Goal: Information Seeking & Learning: Compare options

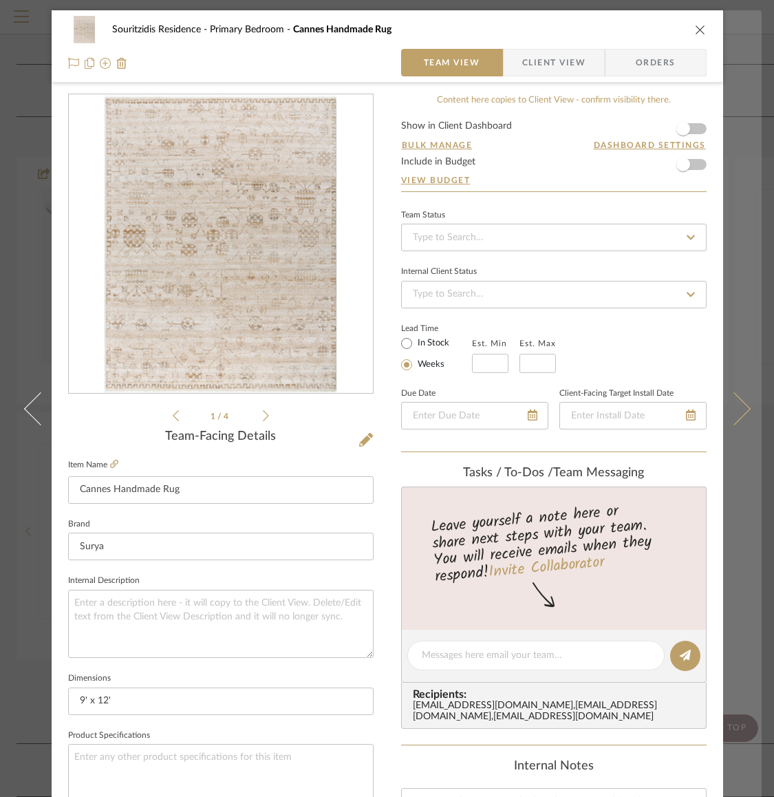
scroll to position [54, 0]
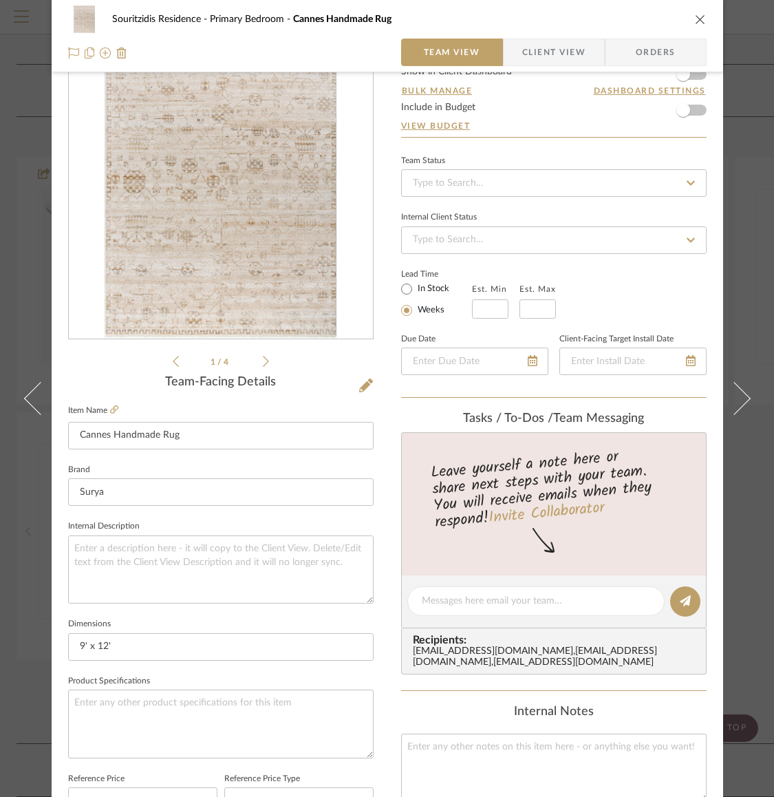
click at [695, 16] on icon "close" at bounding box center [700, 19] width 11 height 11
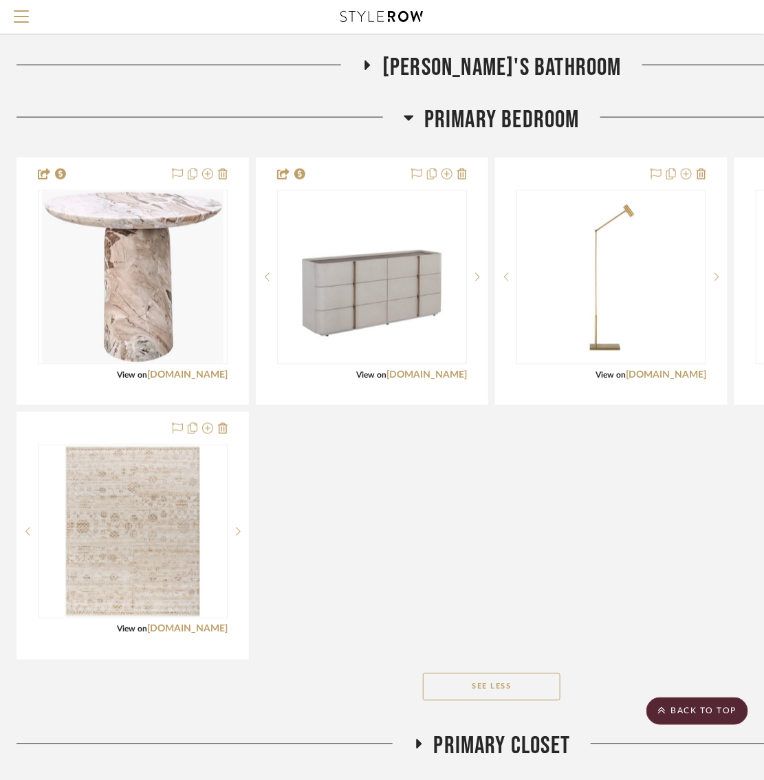
scroll to position [0, 4]
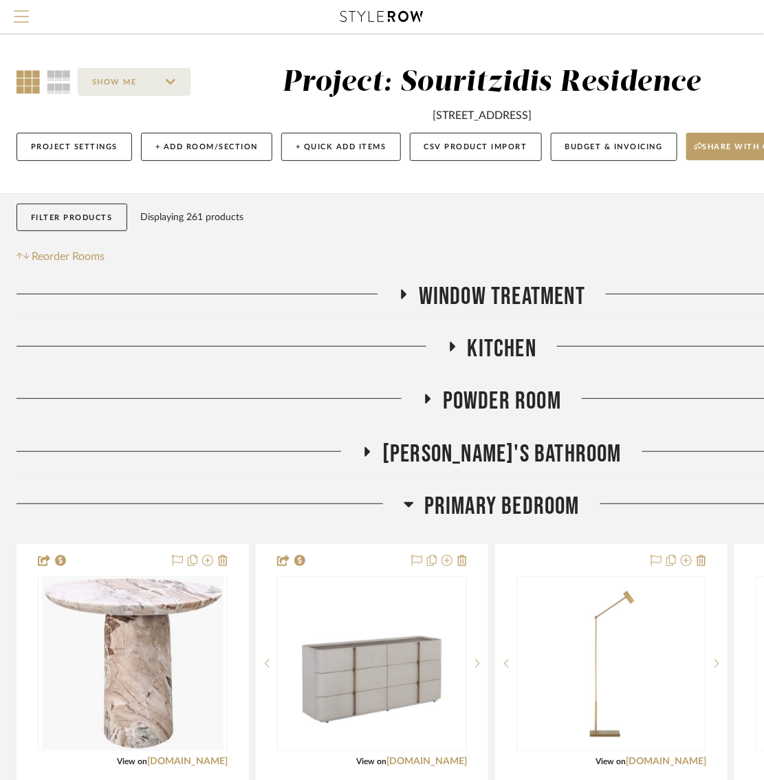
click at [23, 19] on span "Menu" at bounding box center [21, 20] width 15 height 21
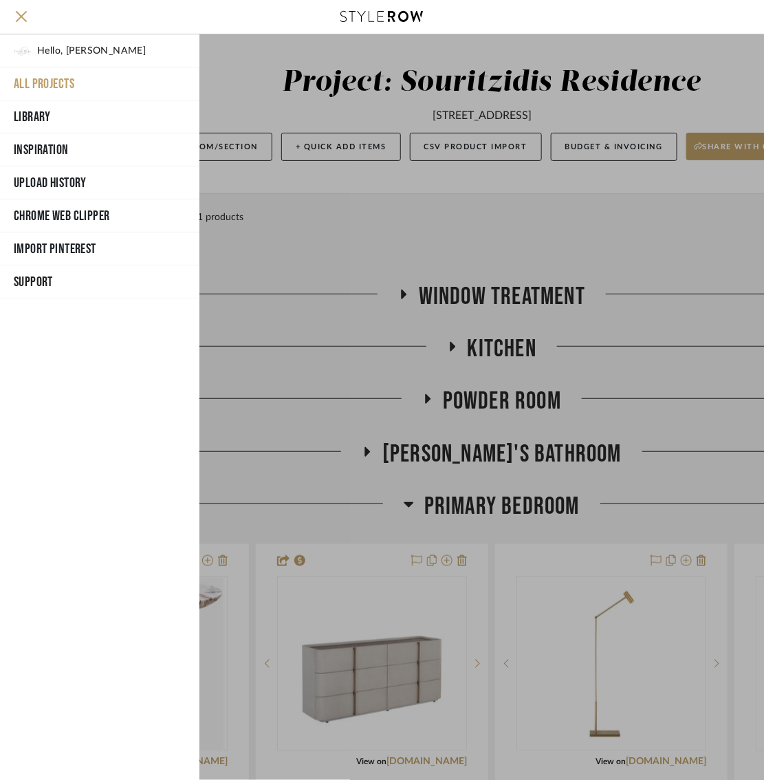
click at [34, 71] on button "All Projects" at bounding box center [99, 83] width 199 height 33
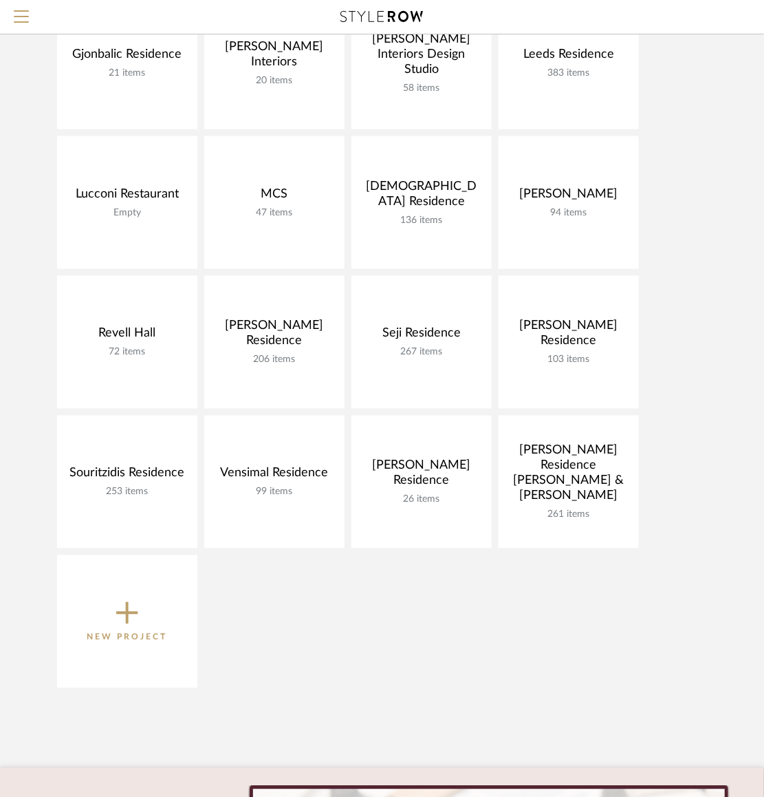
scroll to position [473, 0]
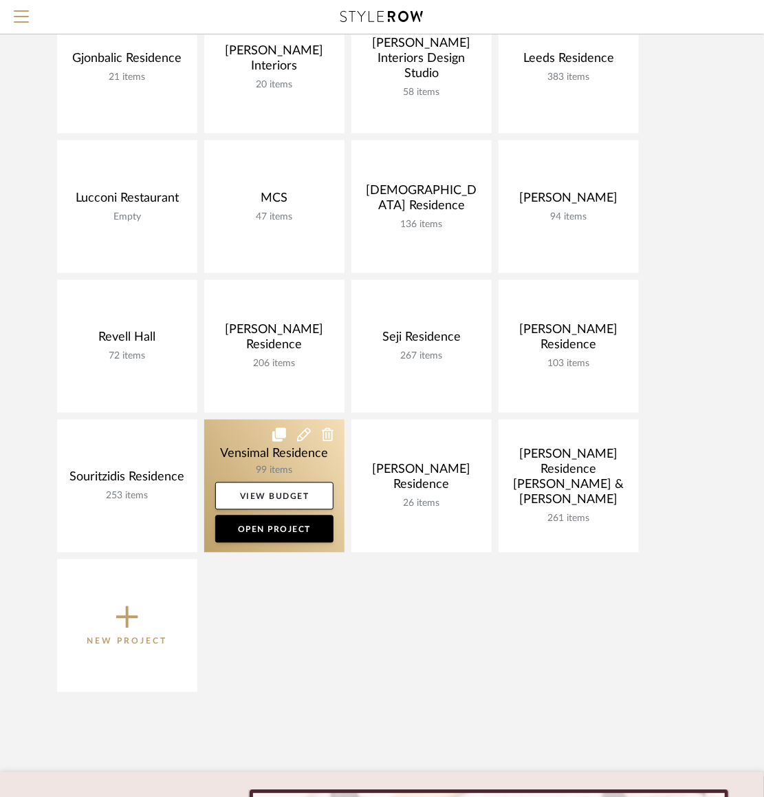
click at [235, 455] on link at bounding box center [274, 486] width 140 height 133
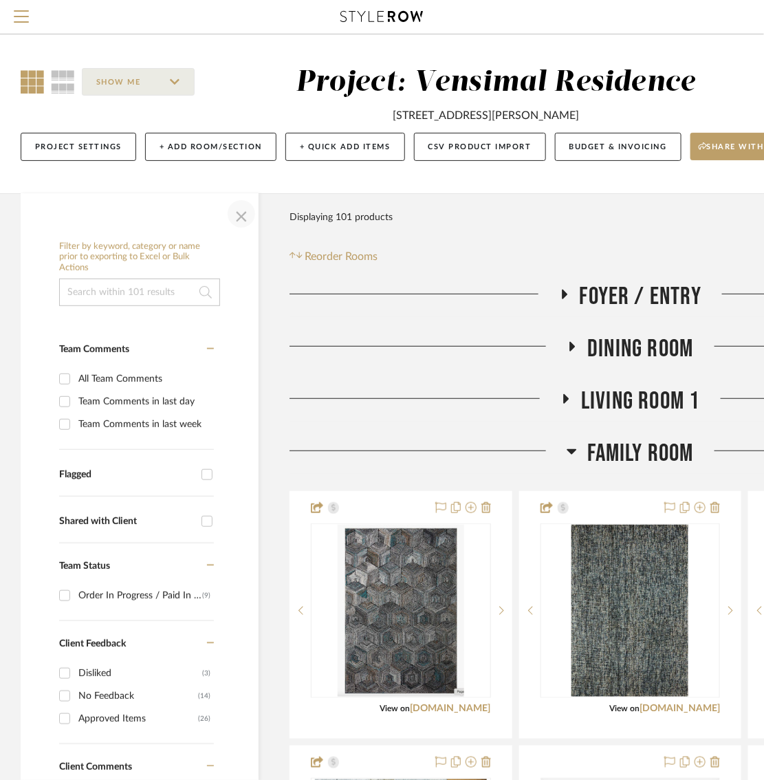
click at [236, 213] on span "button" at bounding box center [241, 213] width 33 height 33
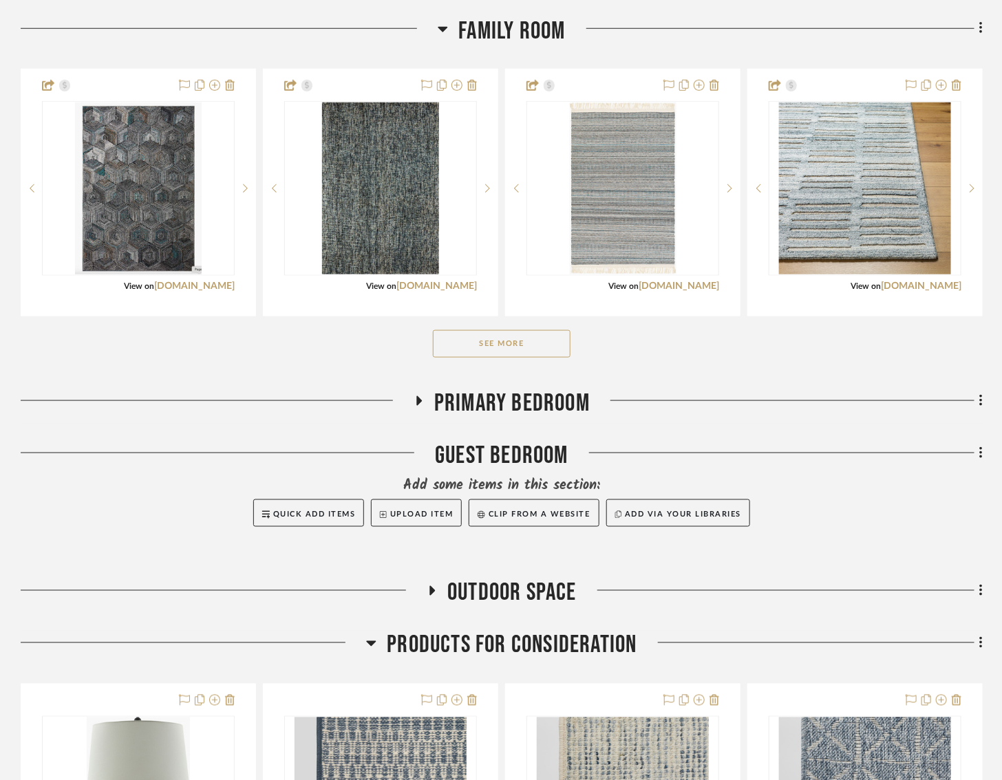
scroll to position [492, 0]
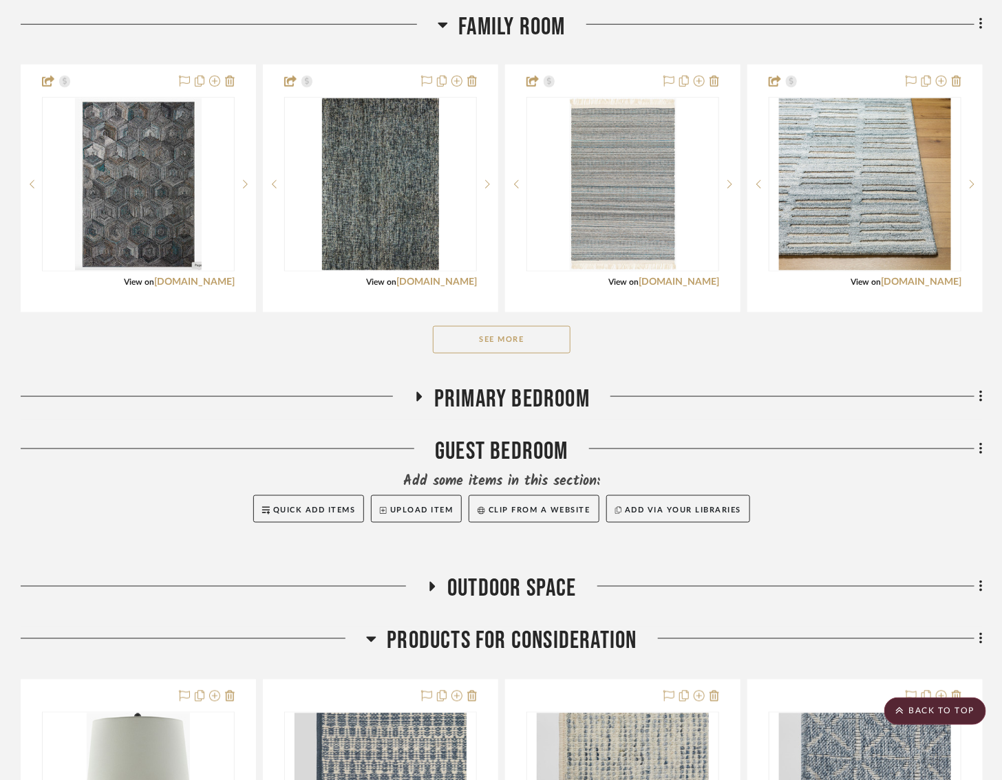
click at [474, 346] on button "See More" at bounding box center [502, 340] width 138 height 28
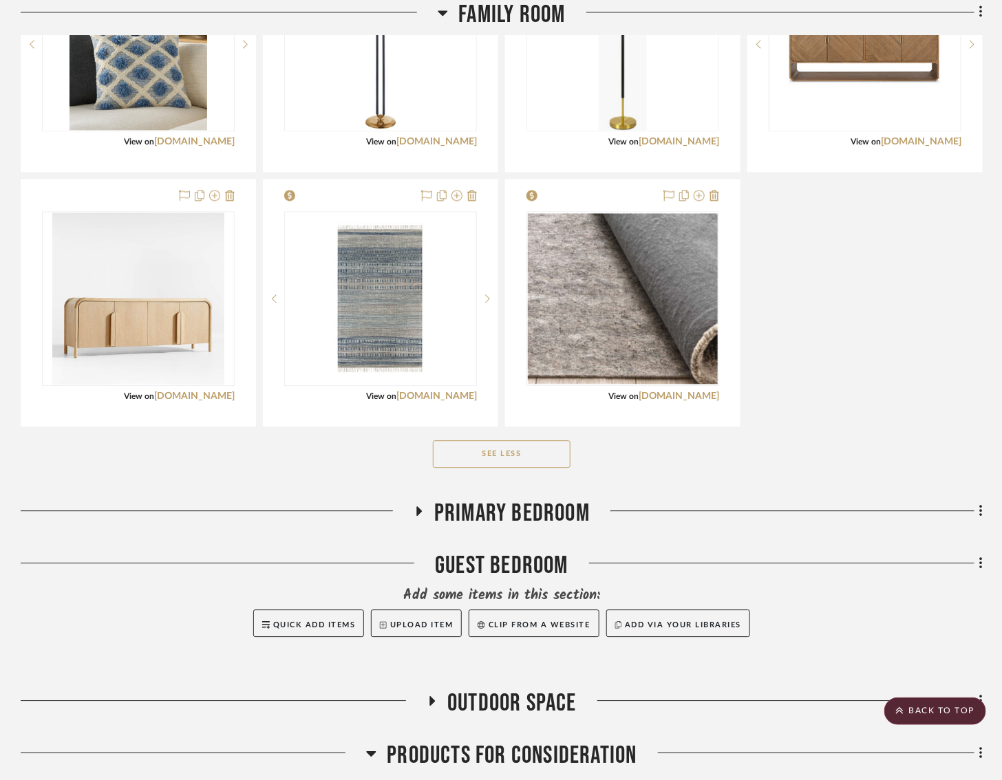
scroll to position [1471, 19]
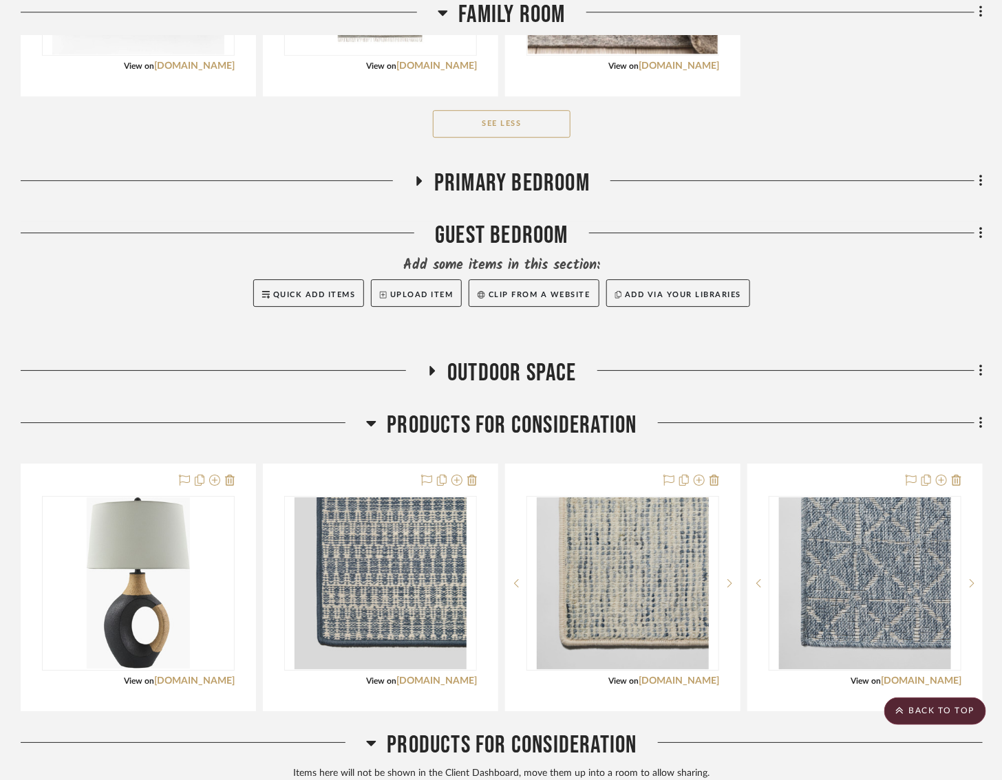
click at [426, 374] on h3 "Outdoor Space" at bounding box center [501, 373] width 150 height 30
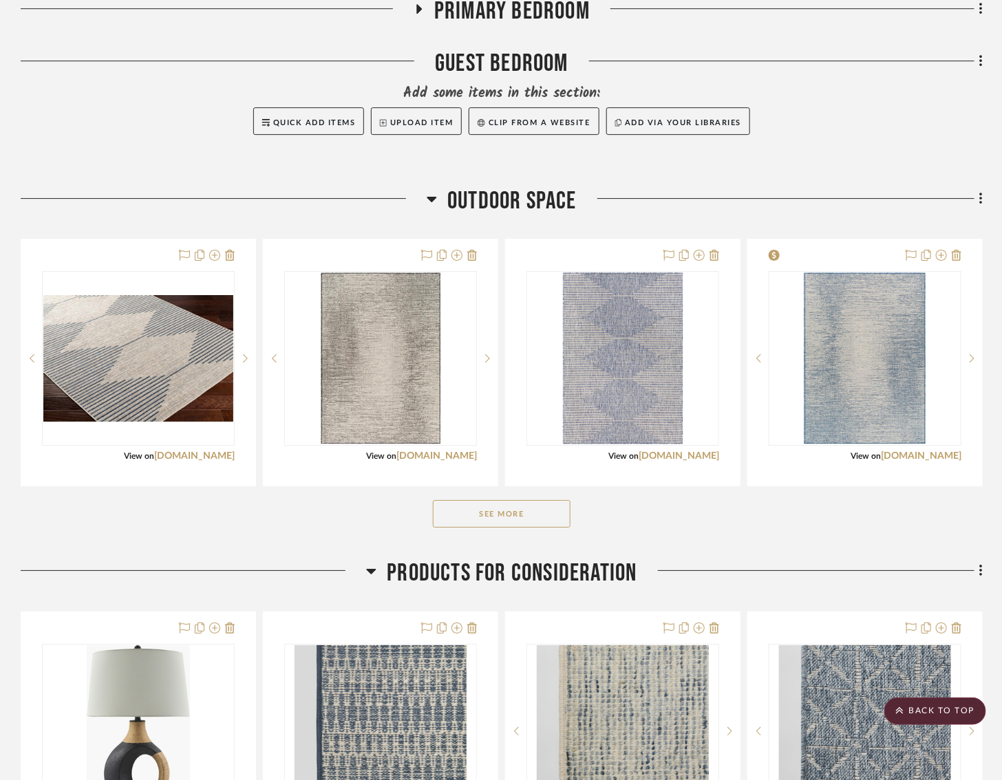
scroll to position [1645, 19]
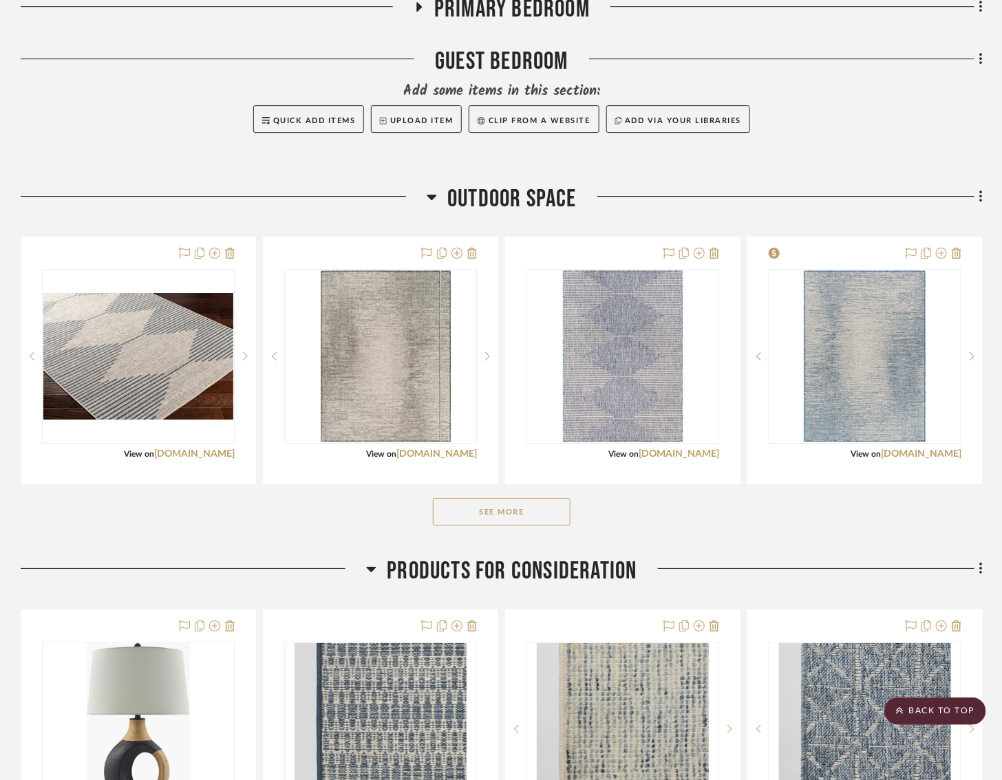
click at [459, 513] on button "See More" at bounding box center [502, 512] width 138 height 28
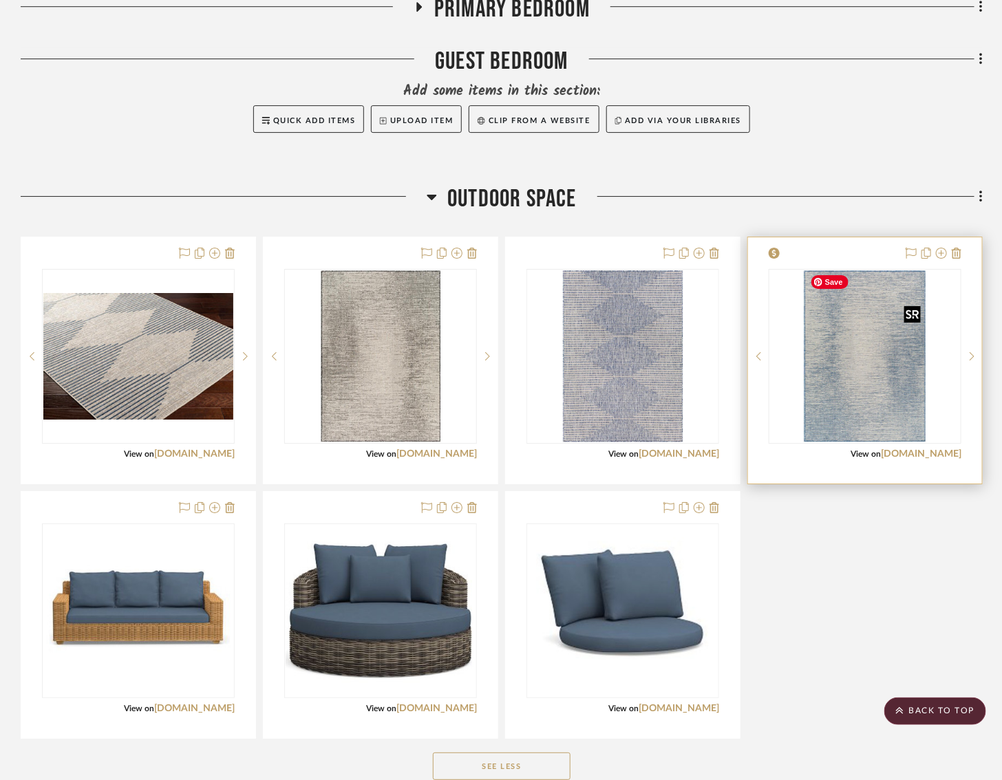
click at [773, 389] on img "0" at bounding box center [864, 356] width 122 height 172
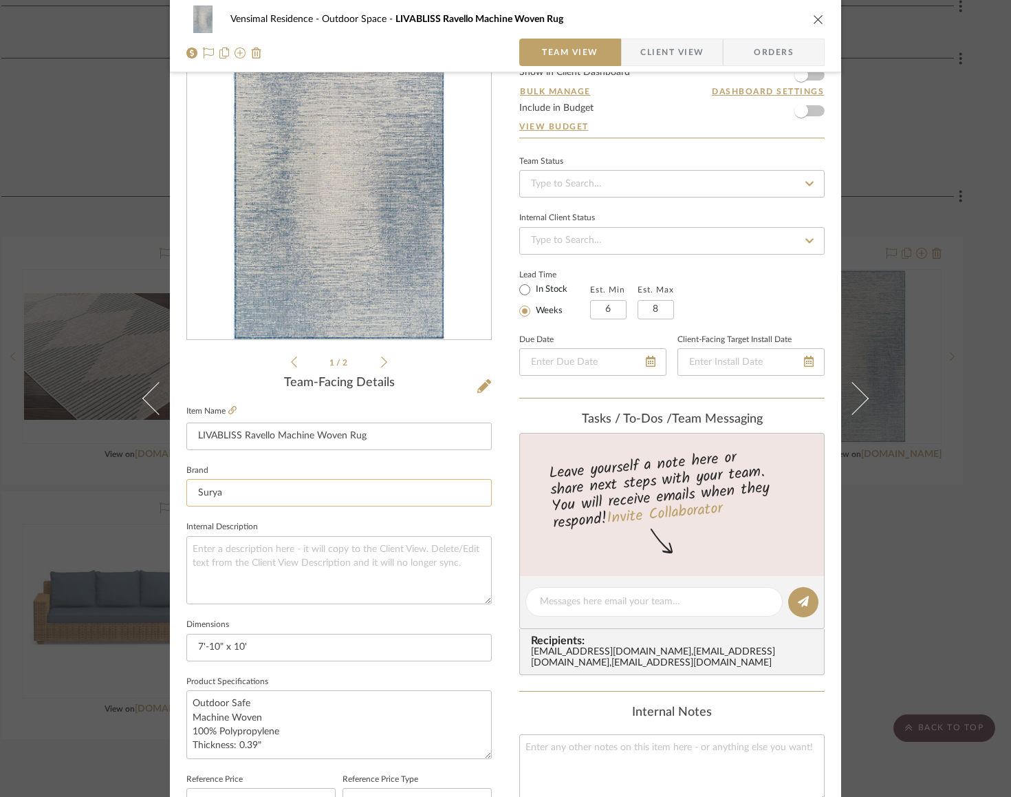
scroll to position [69, 0]
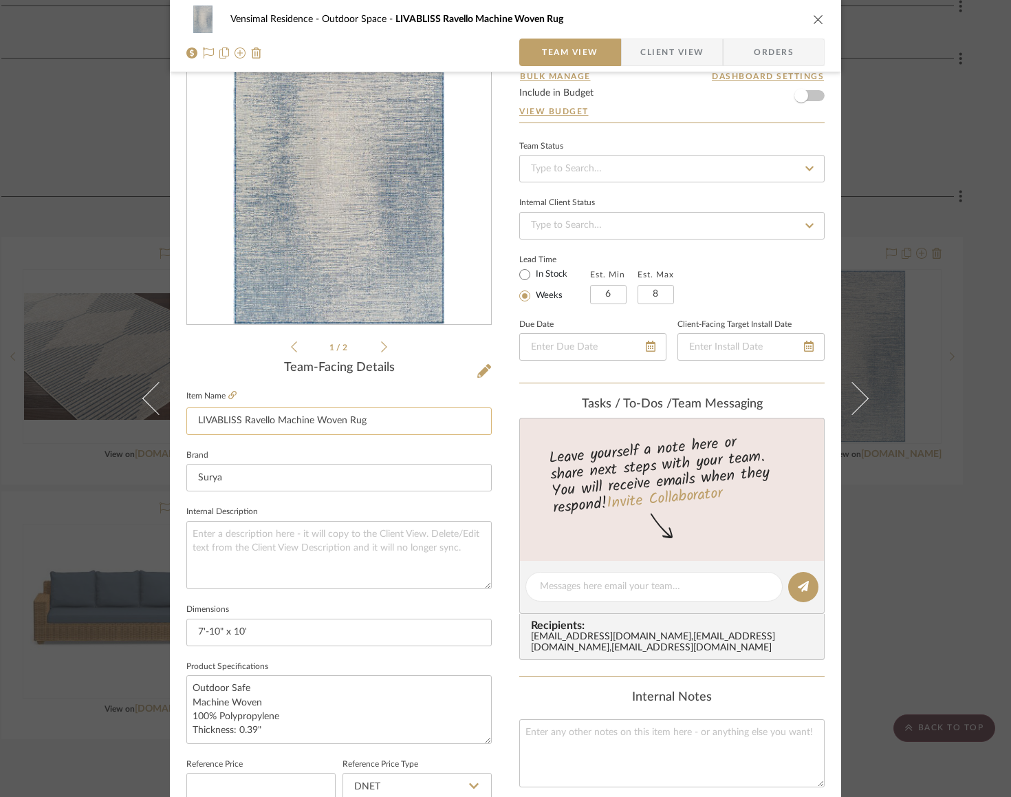
click at [235, 431] on input "LIVABLISS Ravello Machine Woven Rug" at bounding box center [338, 421] width 305 height 28
click at [773, 10] on div "Vensimal Residence Outdoor Space LIVABLISS Ravello Machine Woven Rug" at bounding box center [505, 20] width 638 height 28
click at [773, 17] on icon "close" at bounding box center [818, 19] width 11 height 11
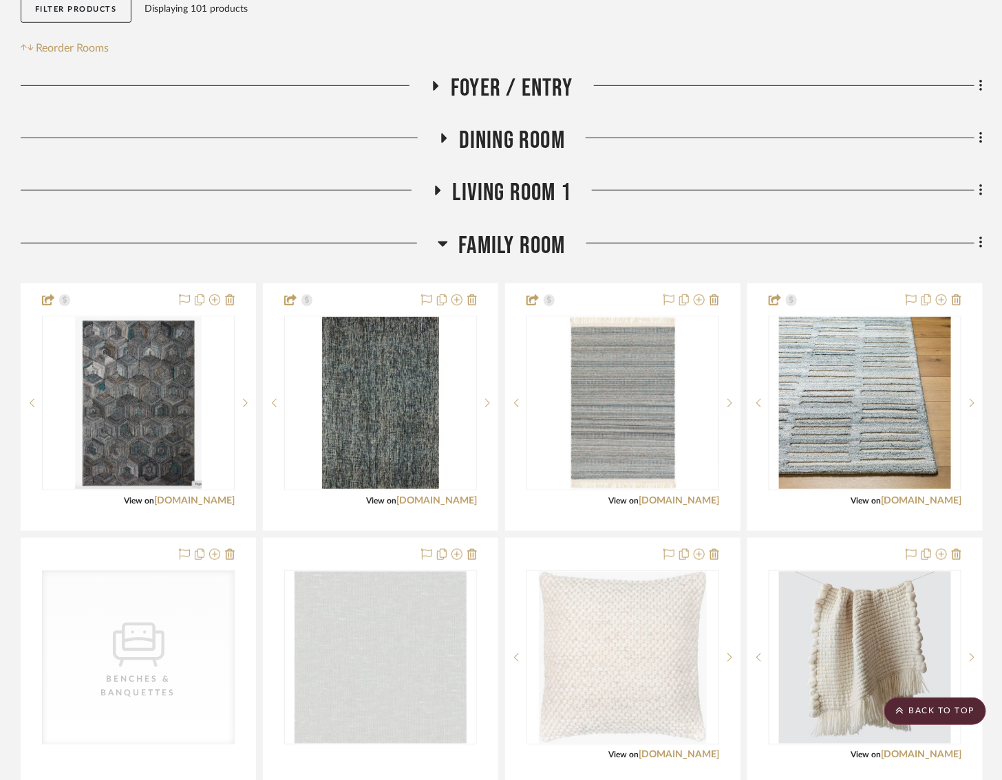
scroll to position [0, 19]
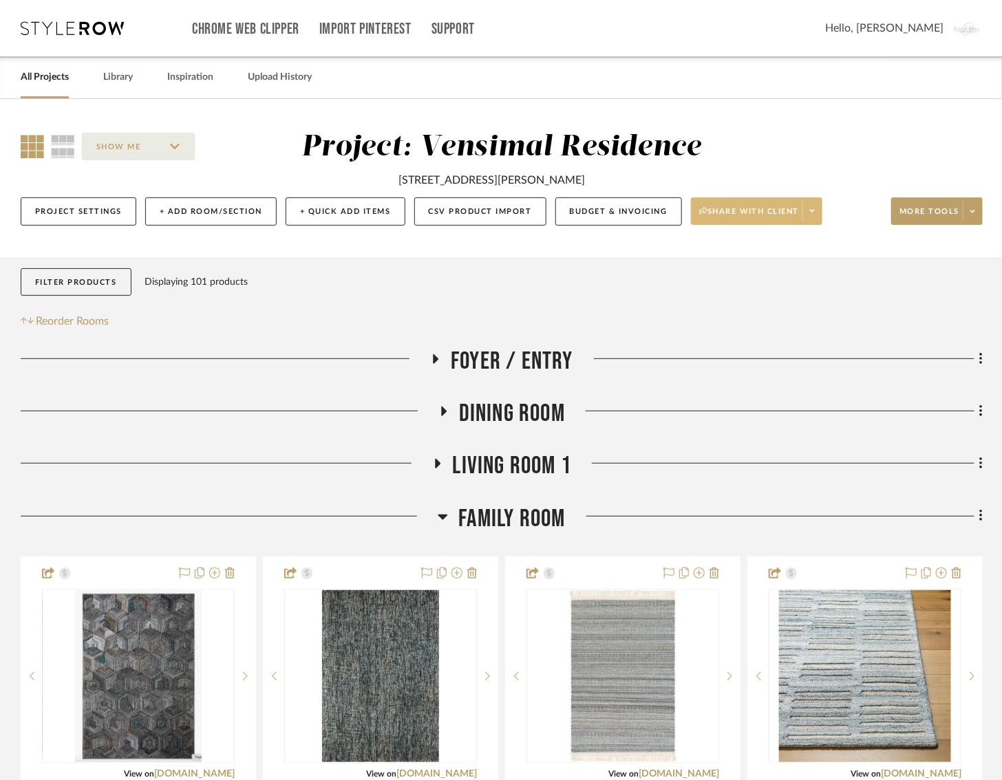
click at [731, 215] on span "Share with client" at bounding box center [749, 216] width 100 height 21
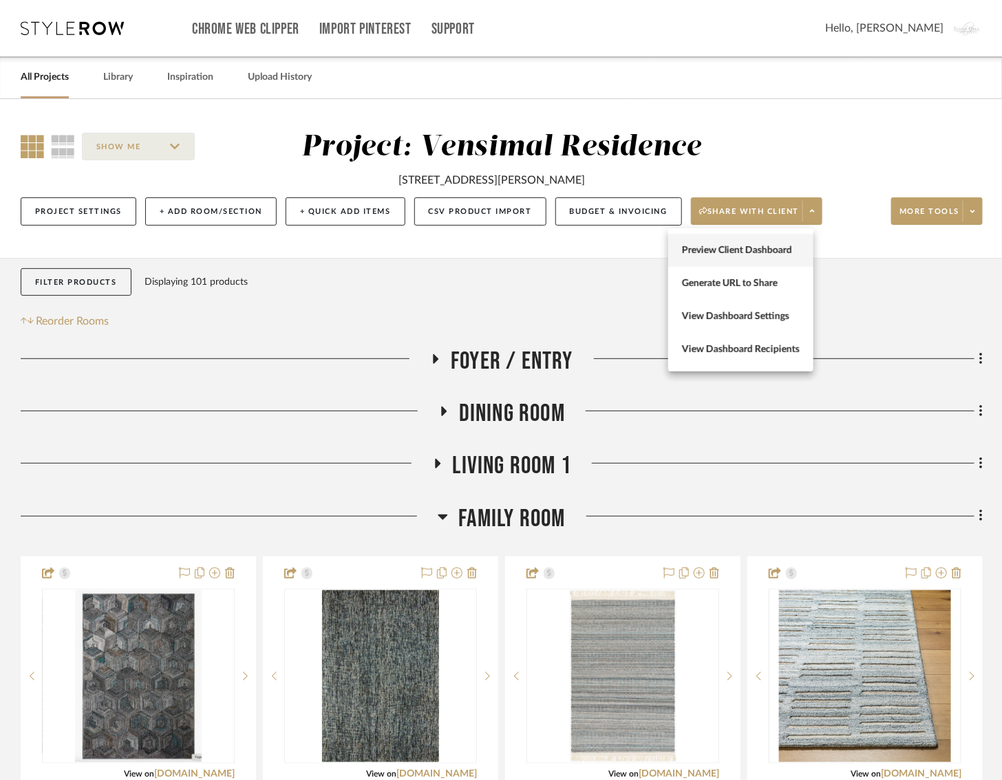
click at [718, 250] on span "Preview Client Dashboard" at bounding box center [741, 250] width 118 height 12
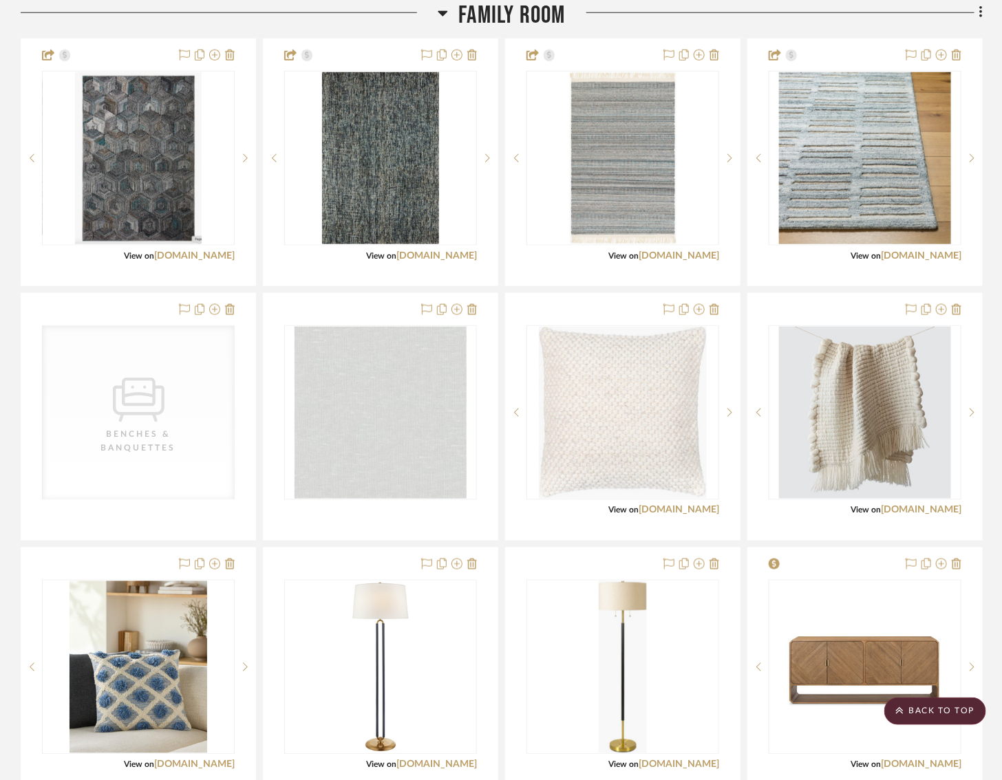
scroll to position [468, 19]
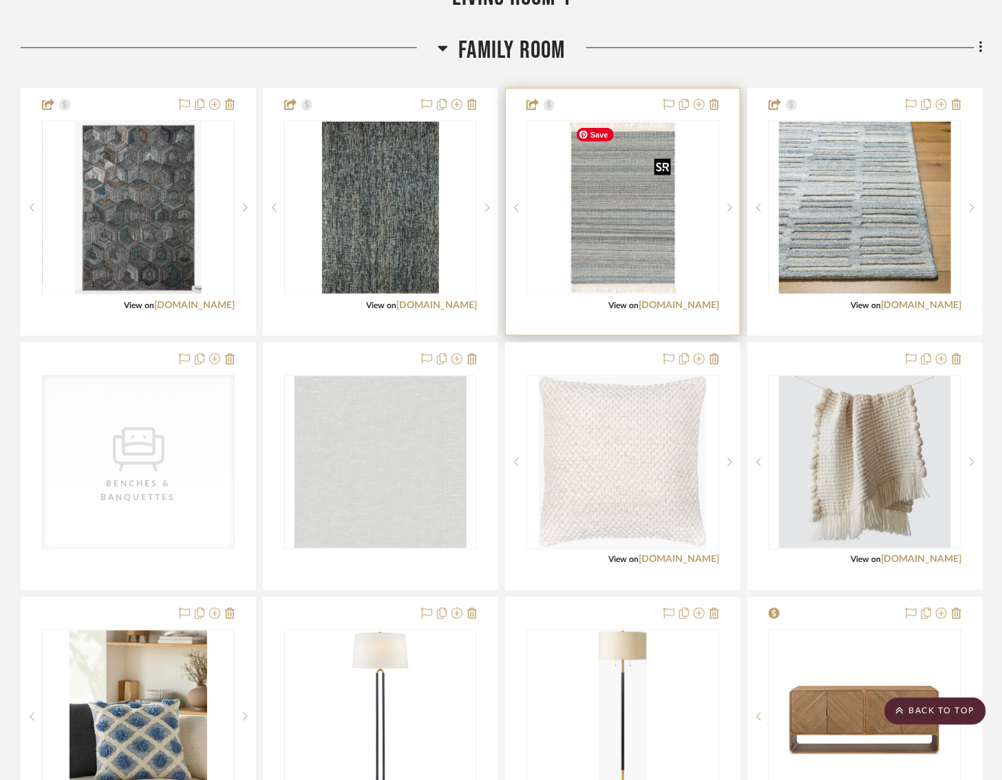
click at [627, 204] on img "0" at bounding box center [623, 208] width 107 height 172
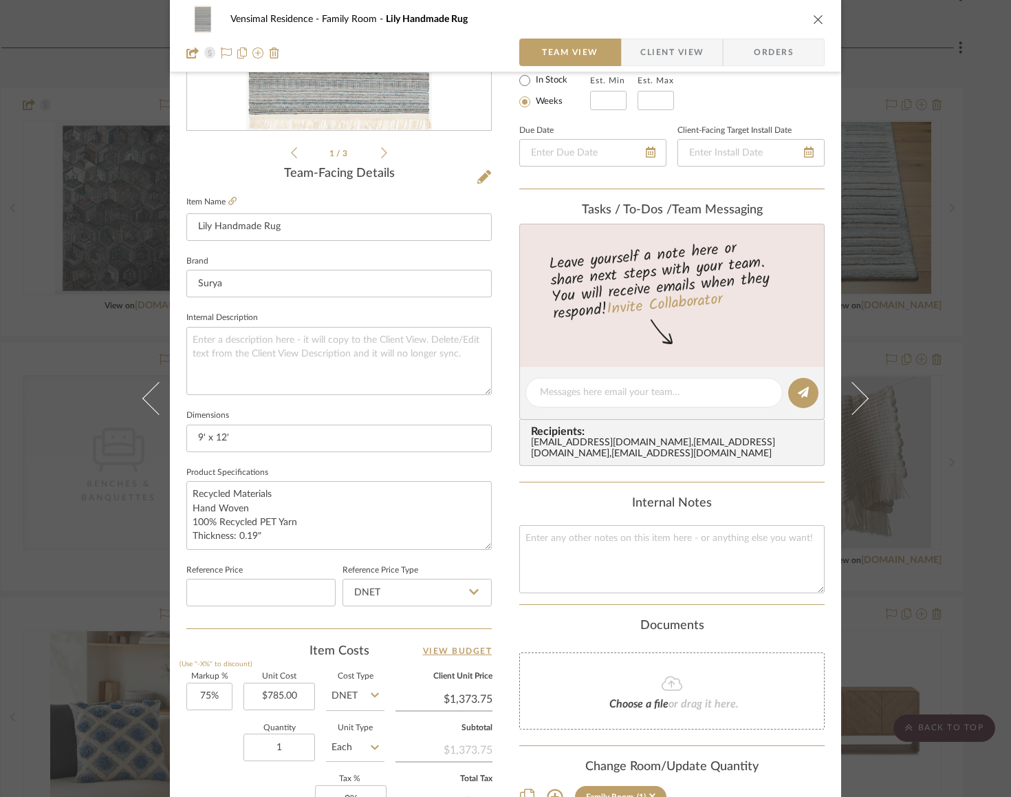
scroll to position [283, 0]
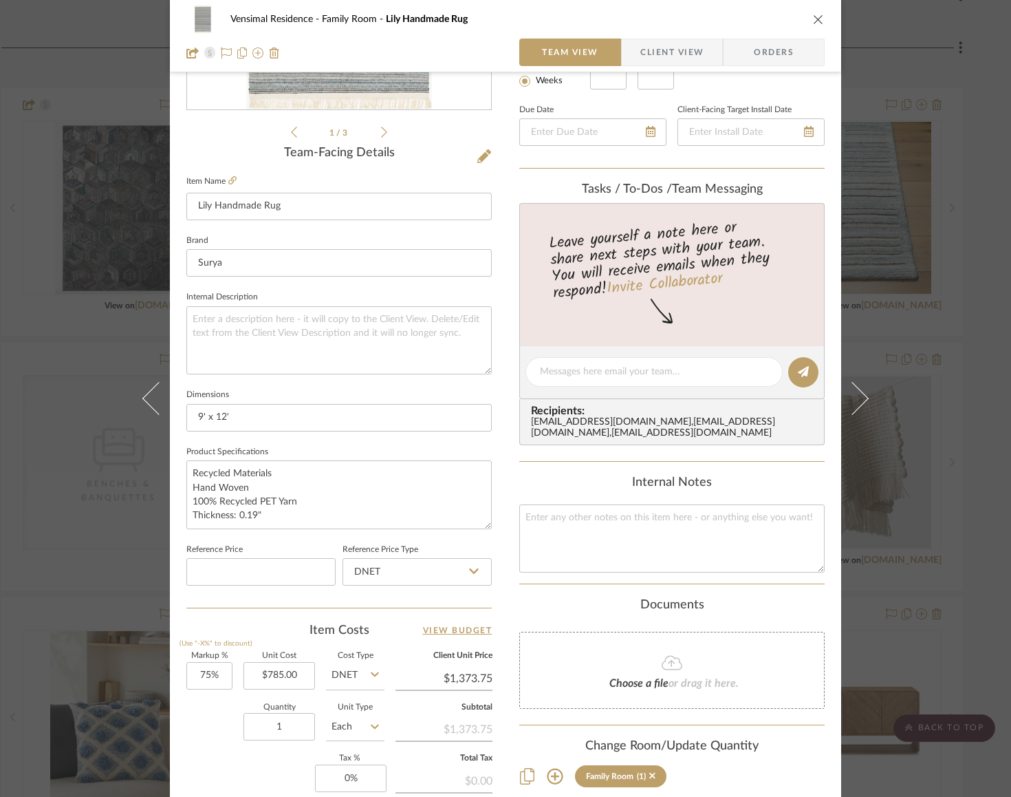
click at [773, 18] on div "Vensimal Residence Family Room Lily Handmade Rug Team View Client View Orders" at bounding box center [505, 36] width 671 height 72
click at [773, 18] on icon "close" at bounding box center [818, 19] width 11 height 11
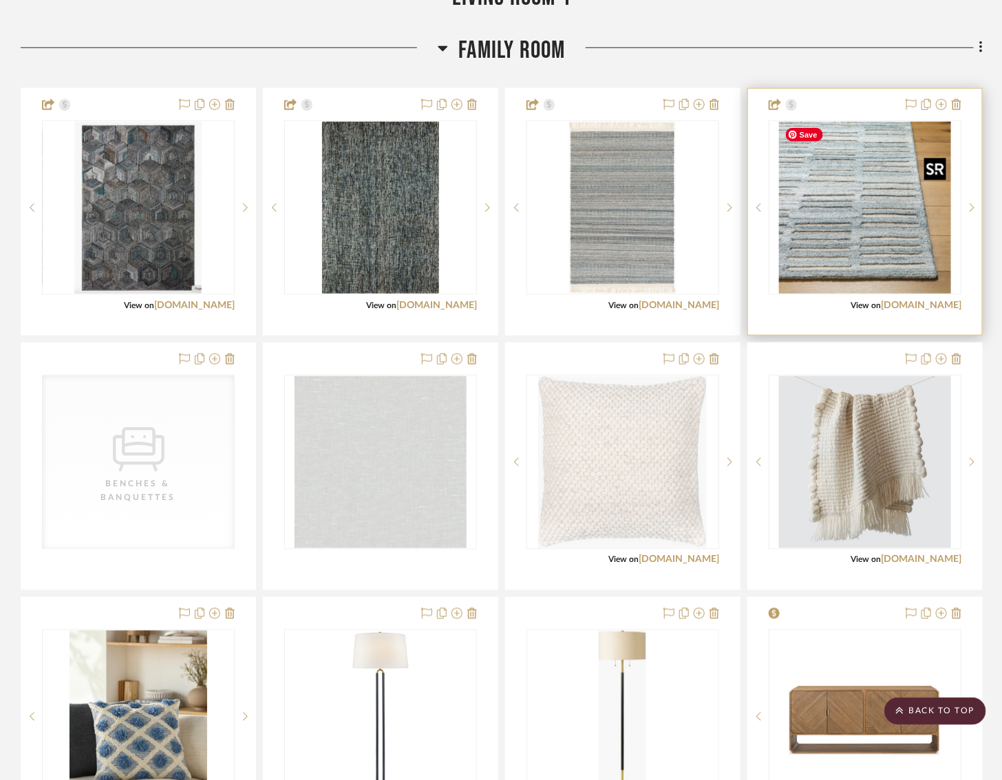
click at [773, 229] on img "0" at bounding box center [865, 208] width 172 height 172
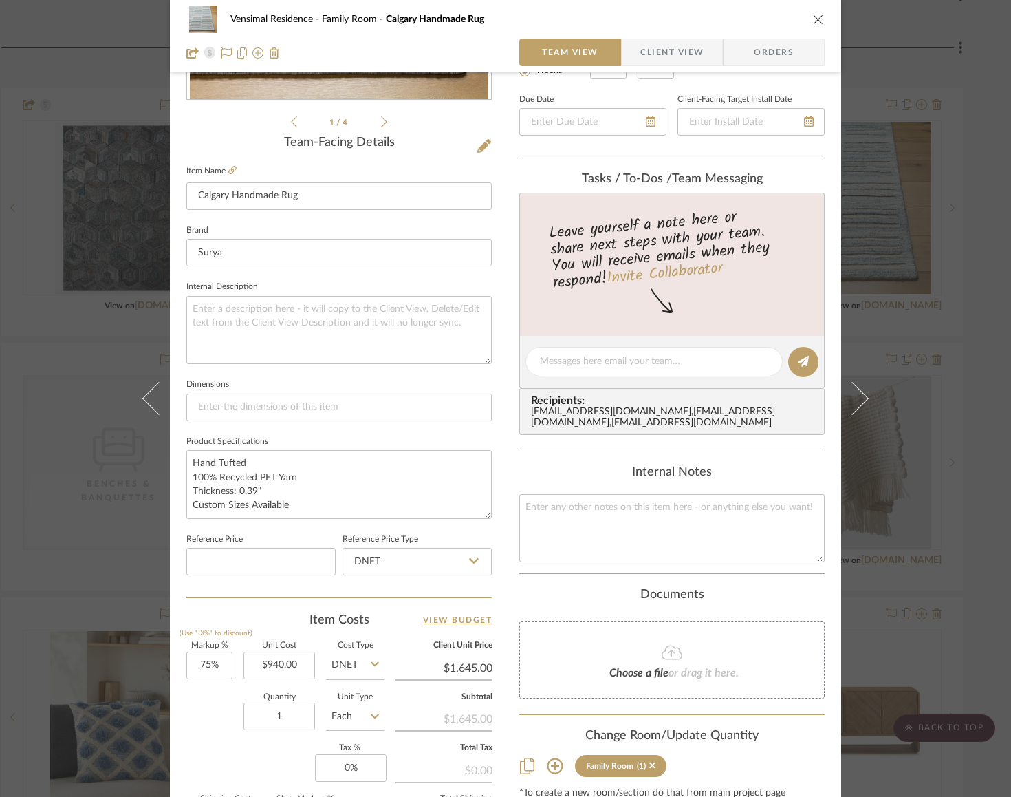
scroll to position [0, 0]
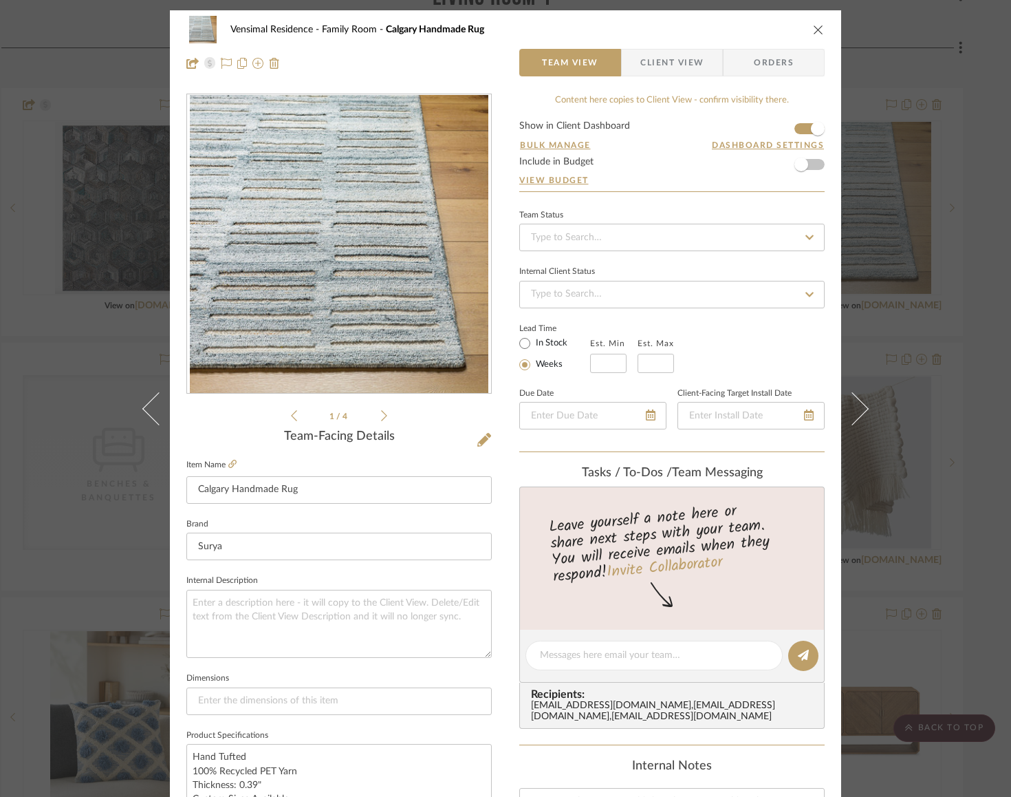
click at [773, 32] on icon "close" at bounding box center [818, 29] width 11 height 11
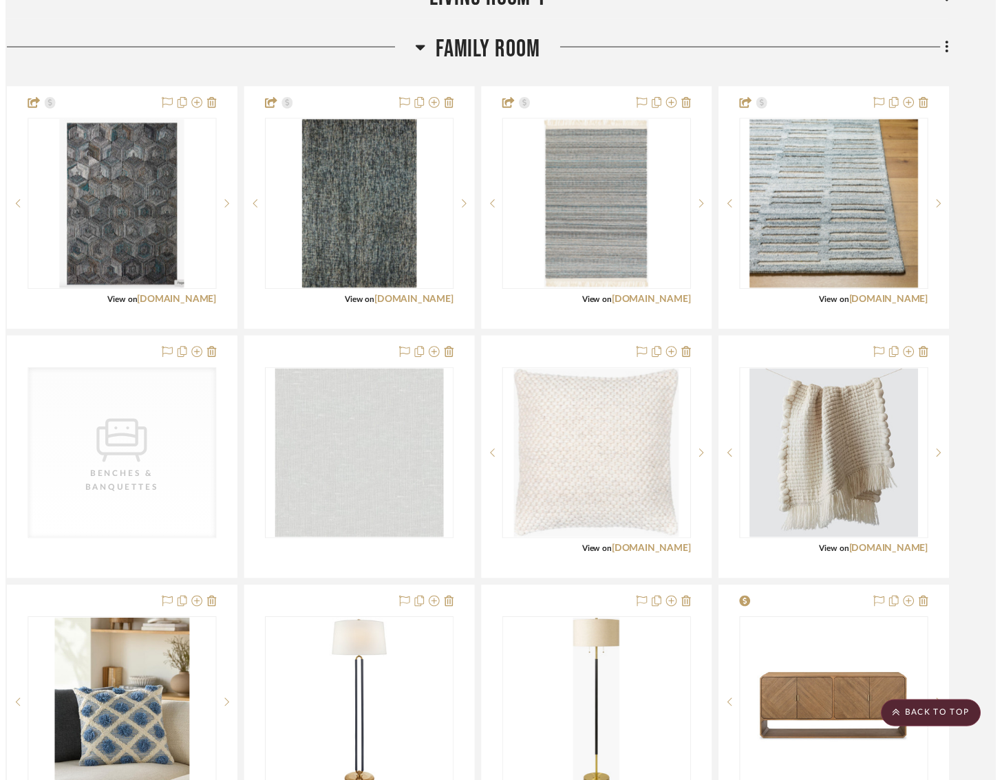
scroll to position [468, 19]
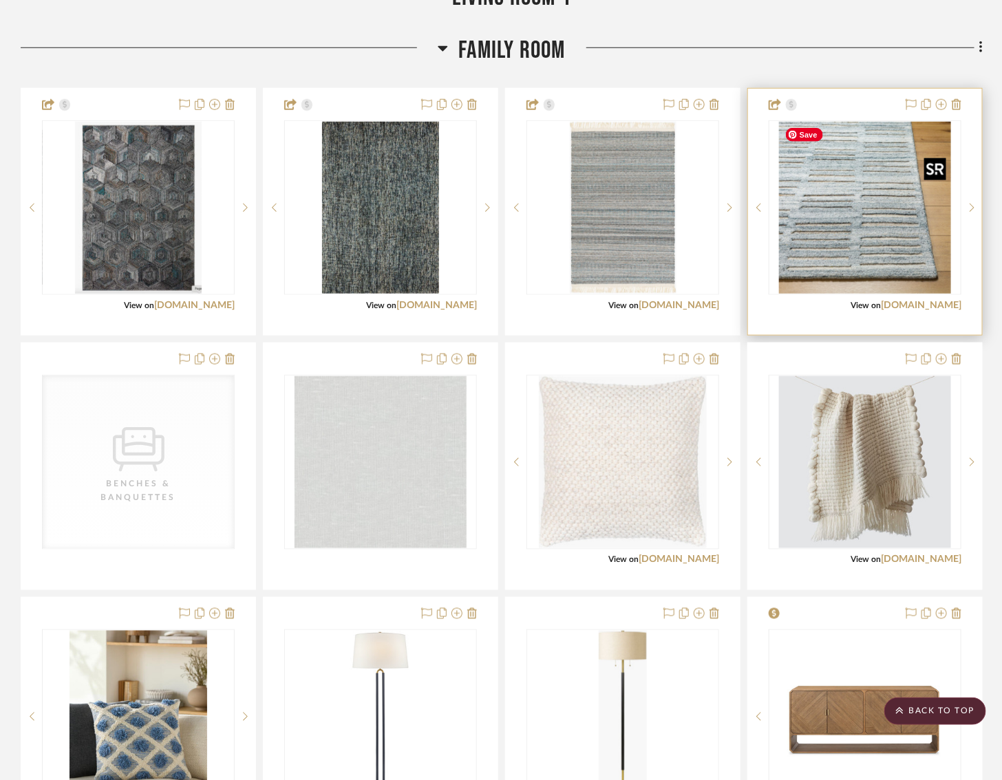
click at [773, 224] on img "0" at bounding box center [865, 208] width 172 height 172
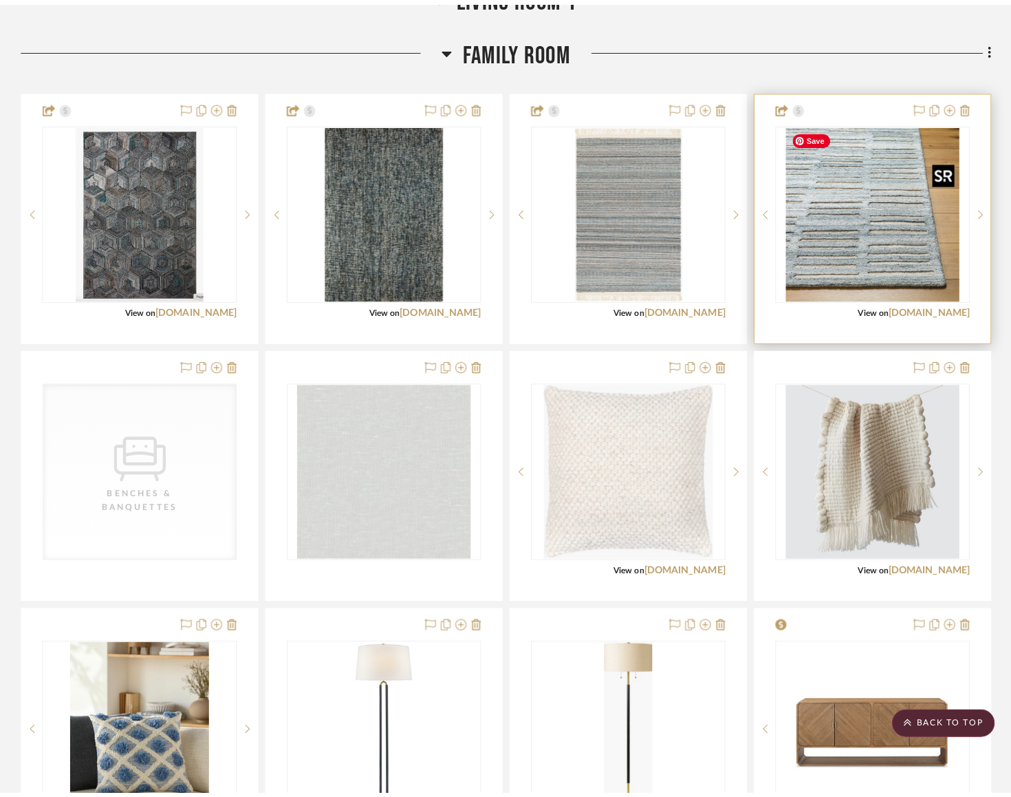
scroll to position [0, 0]
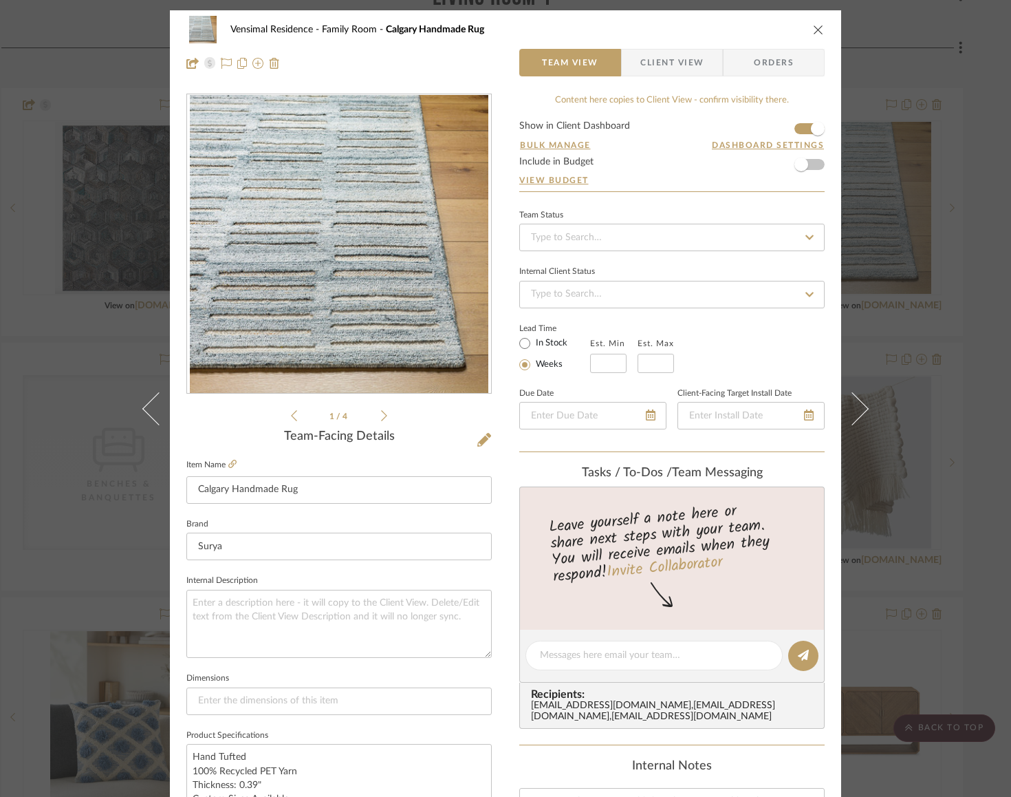
click at [773, 32] on icon "close" at bounding box center [818, 29] width 11 height 11
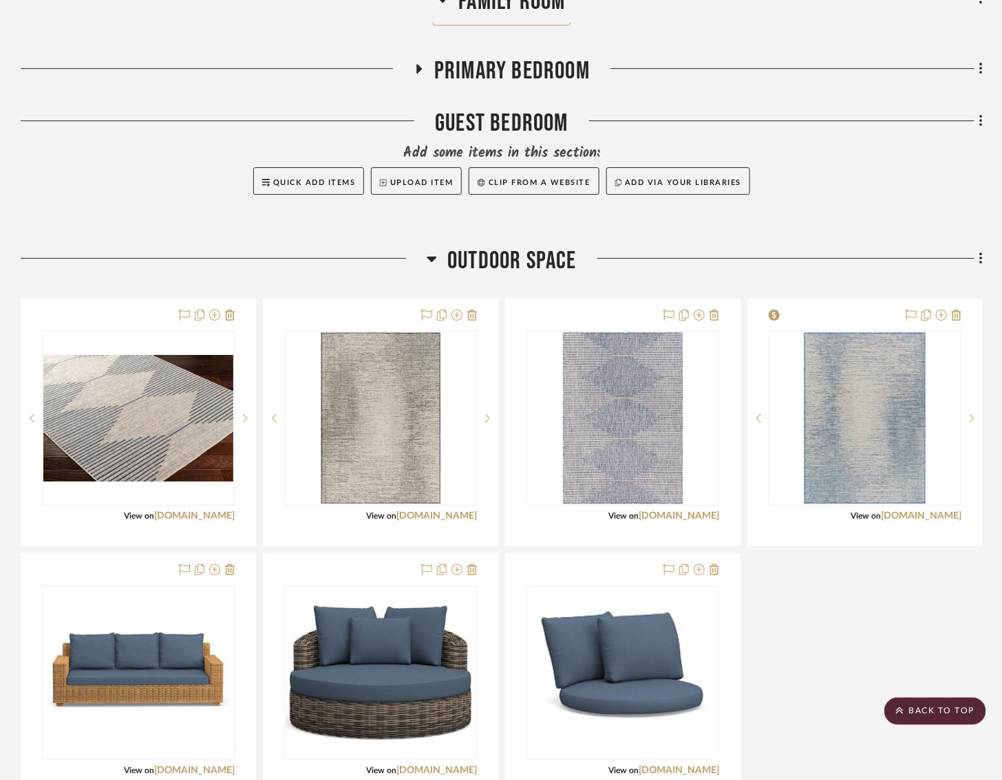
scroll to position [1592, 39]
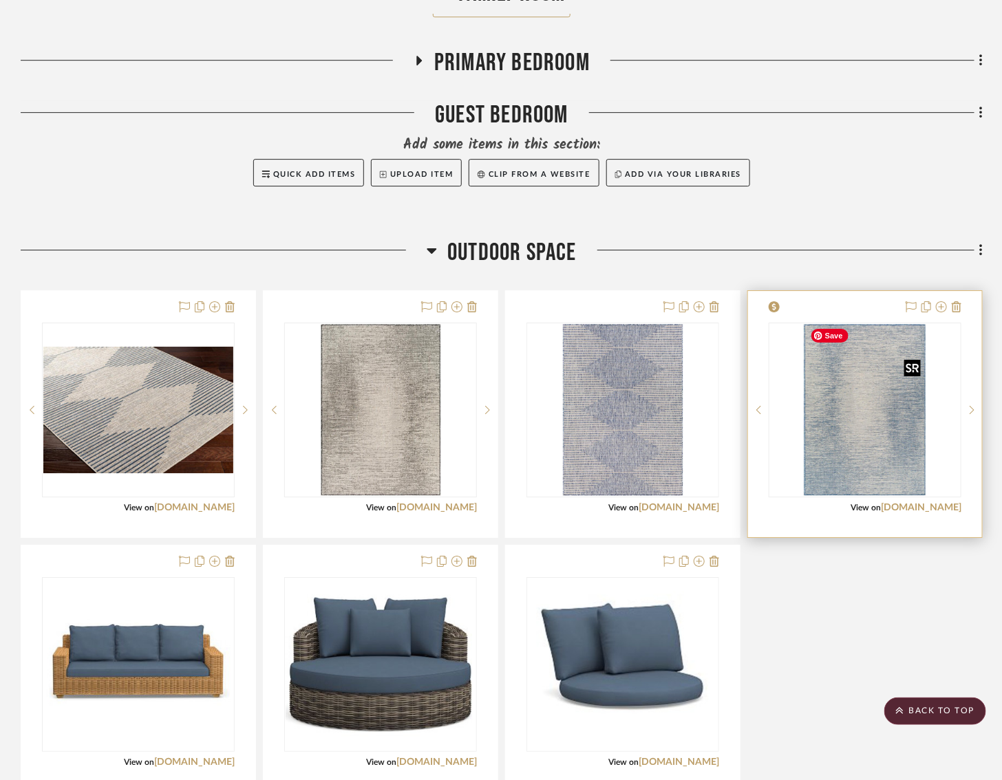
click at [773, 455] on img "0" at bounding box center [864, 410] width 122 height 172
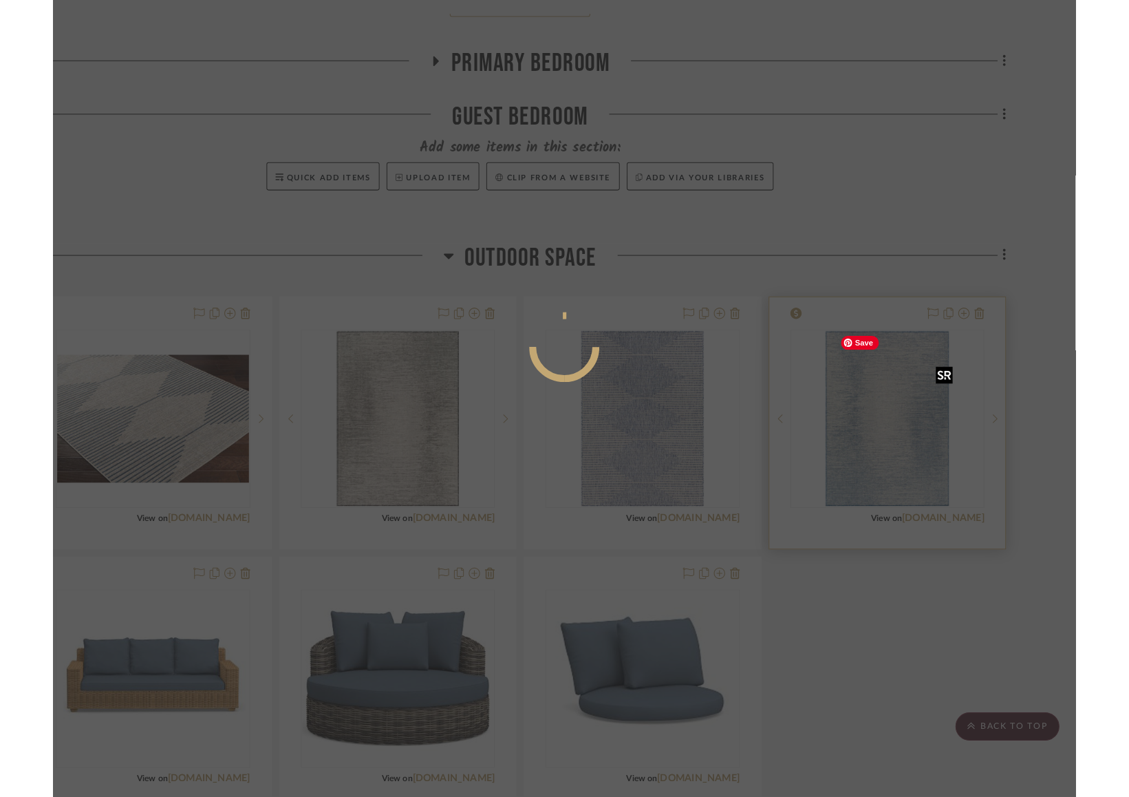
scroll to position [0, 0]
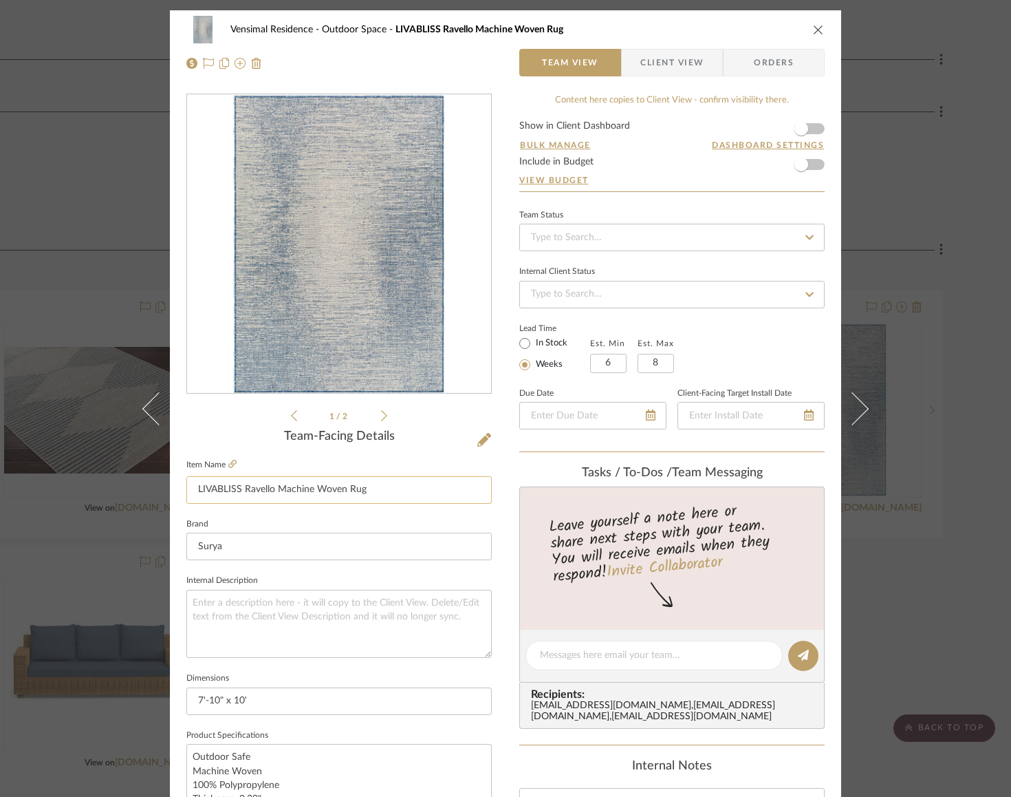
click at [371, 488] on input "LIVABLISS Ravello Machine Woven Rug" at bounding box center [338, 490] width 305 height 28
click at [327, 333] on img "0" at bounding box center [339, 244] width 212 height 299
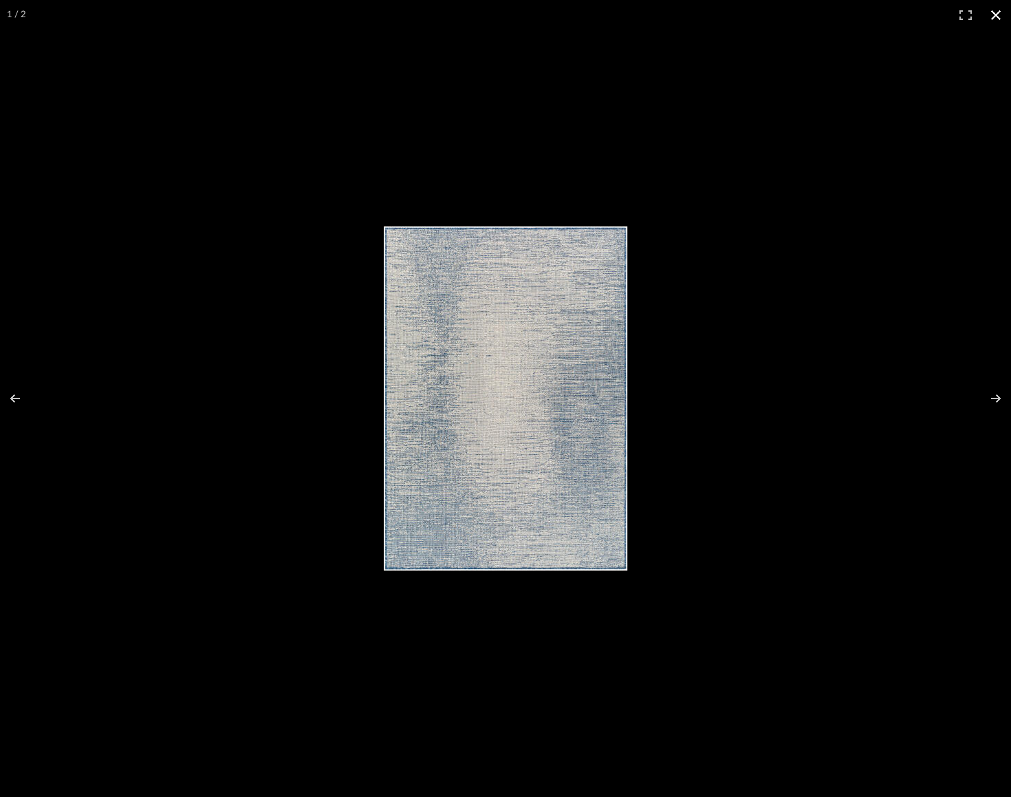
click at [773, 175] on div at bounding box center [505, 398] width 1011 height 797
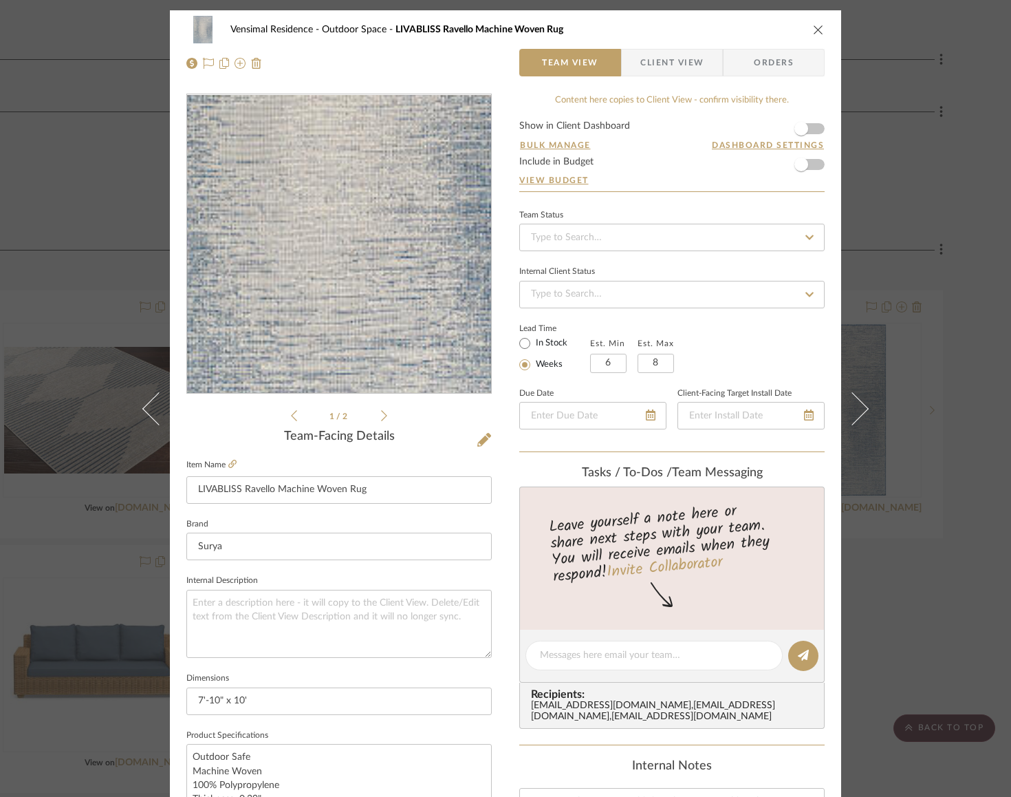
click at [335, 274] on img "0" at bounding box center [339, 244] width 212 height 299
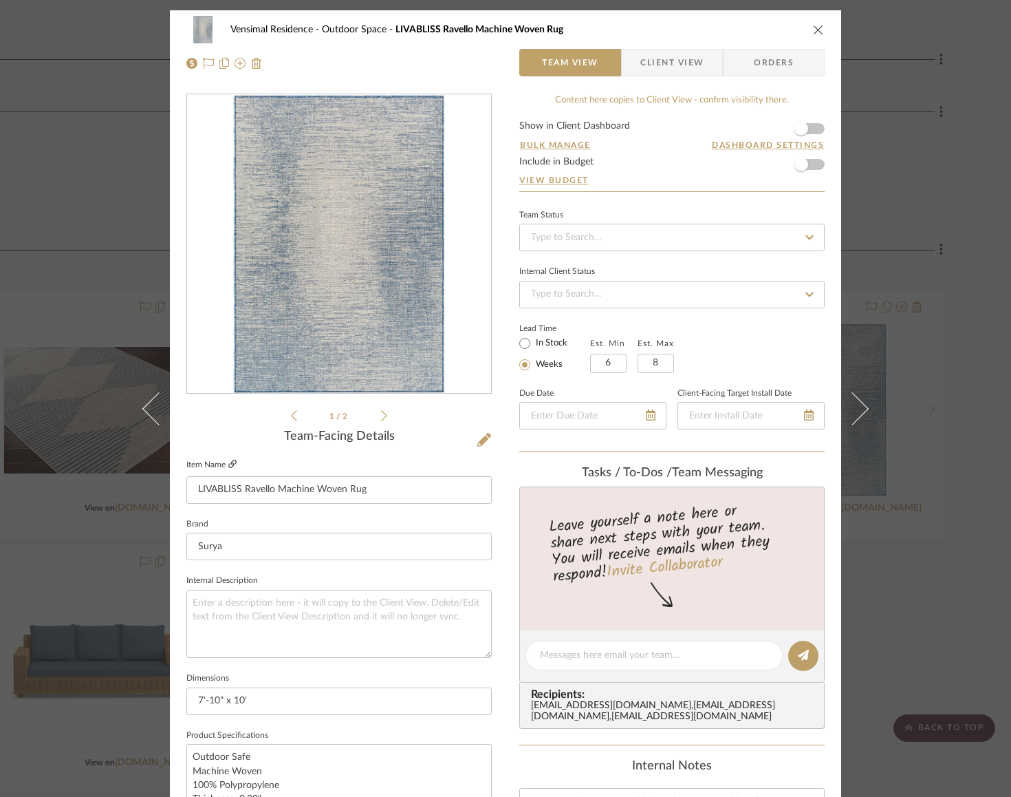
click at [228, 462] on icon at bounding box center [232, 464] width 8 height 8
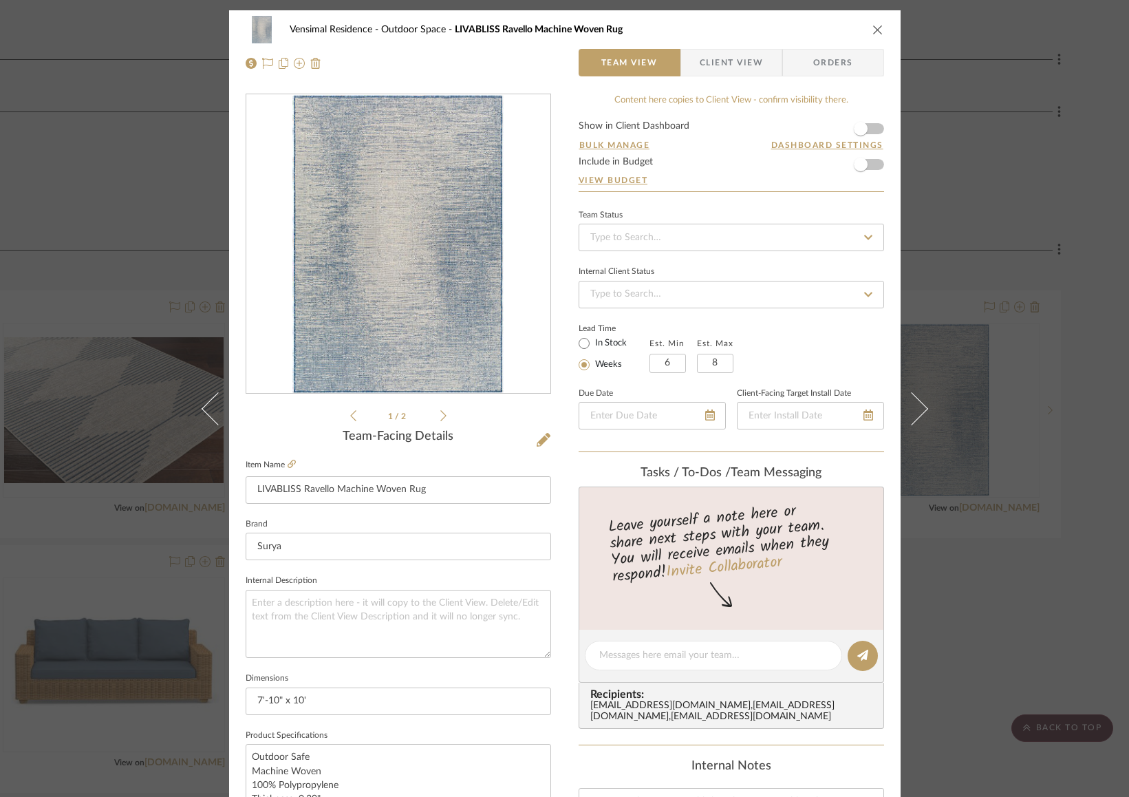
click at [156, 144] on div "Vensimal Residence Outdoor Space LIVABLISS Ravello Machine Woven Rug Team View …" at bounding box center [564, 398] width 1129 height 797
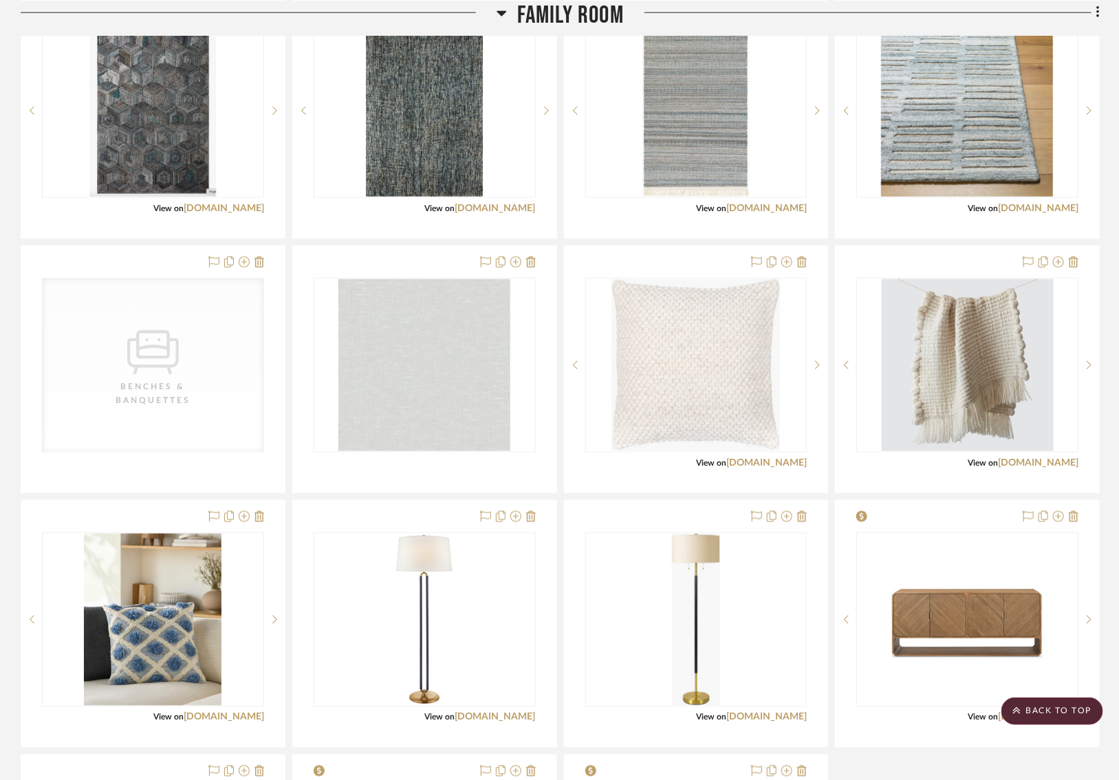
scroll to position [0, 39]
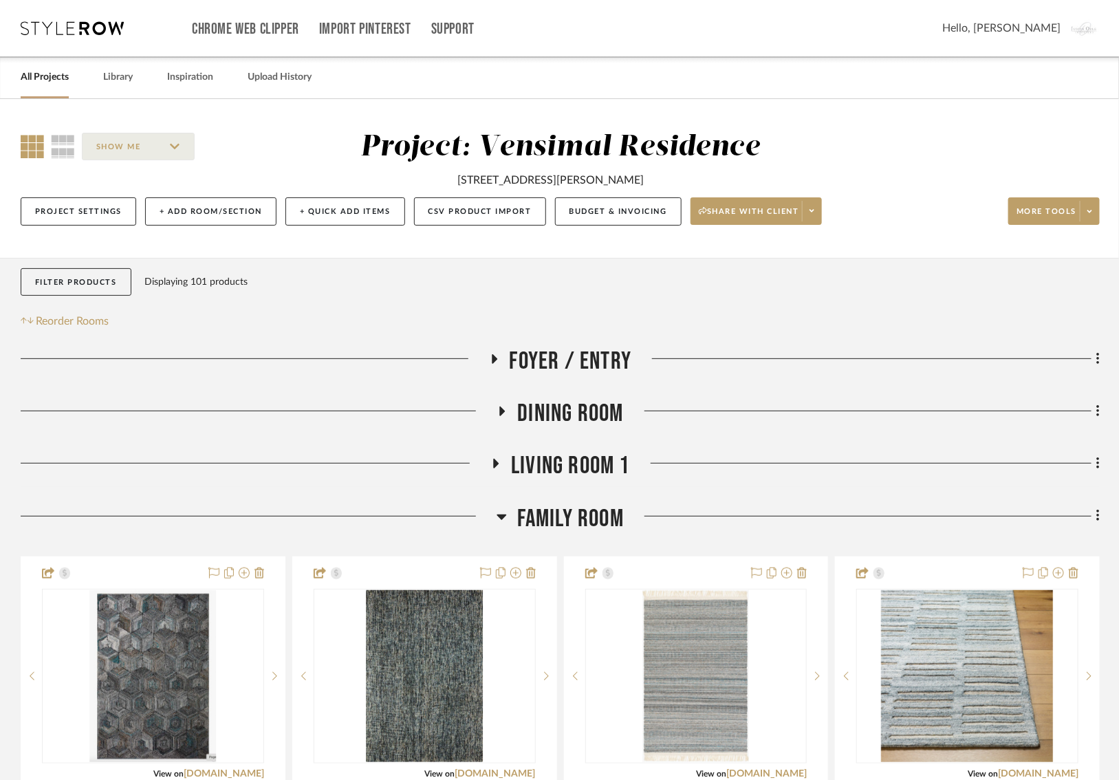
click at [486, 355] on icon at bounding box center [494, 359] width 17 height 10
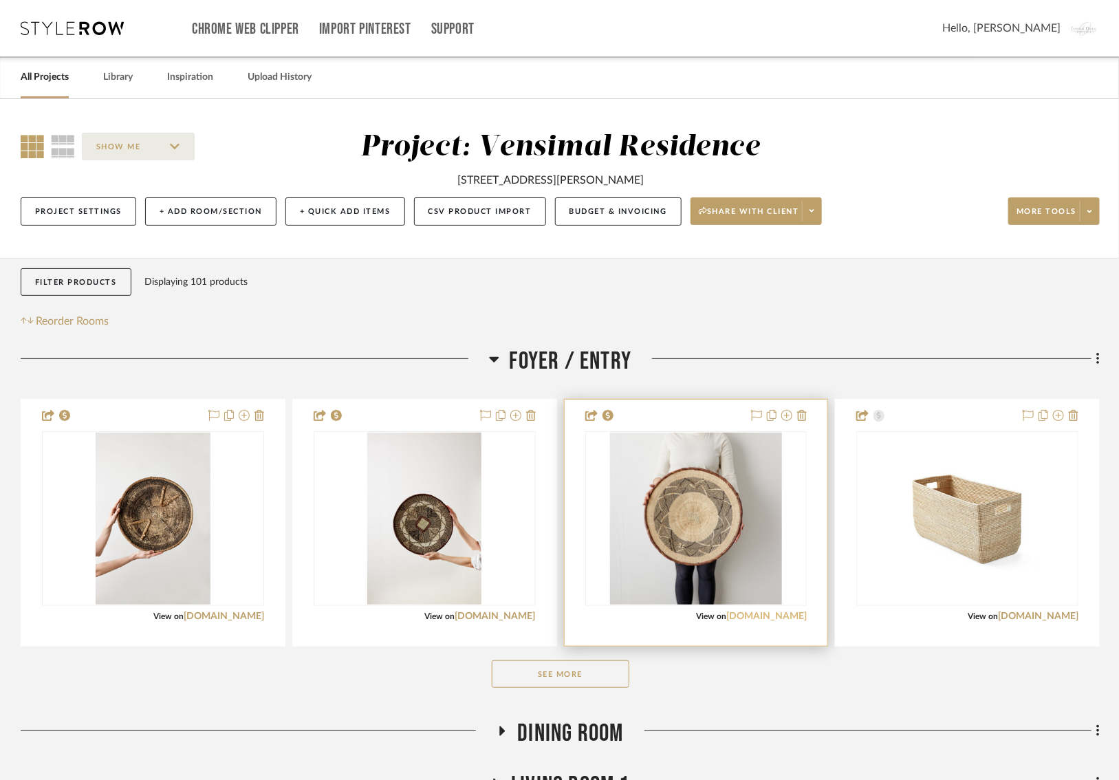
scroll to position [15, 39]
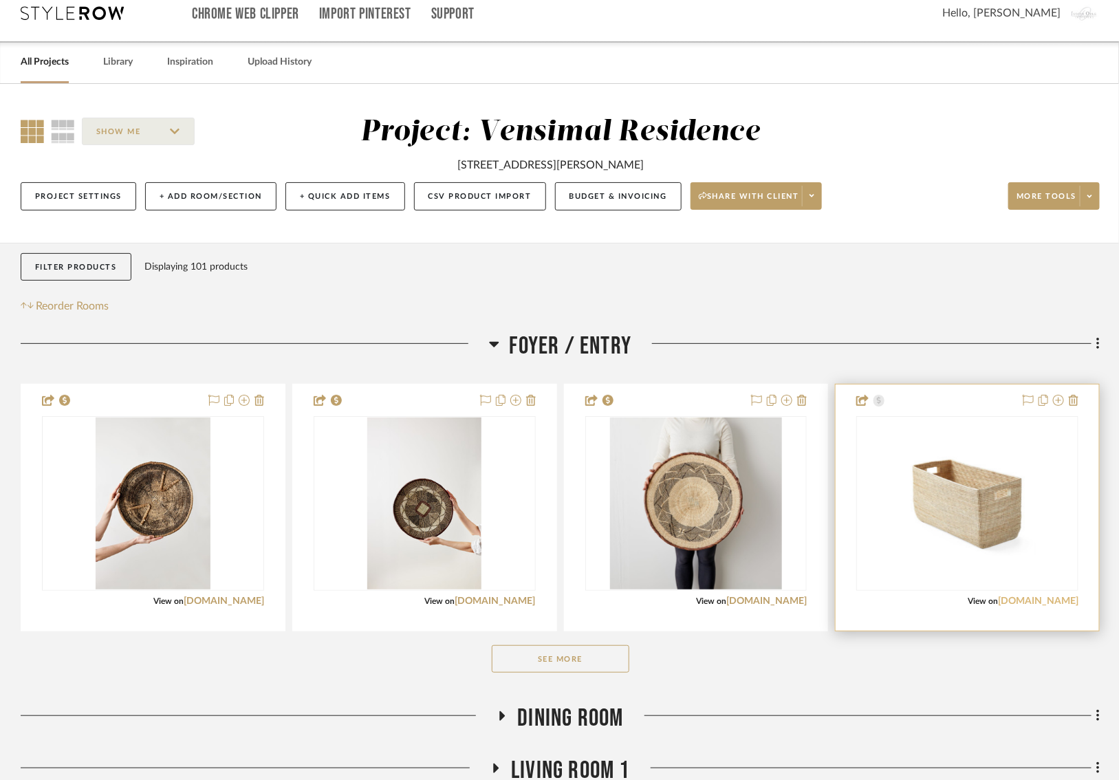
click at [773, 600] on link "serenaandlily.com" at bounding box center [1038, 601] width 80 height 10
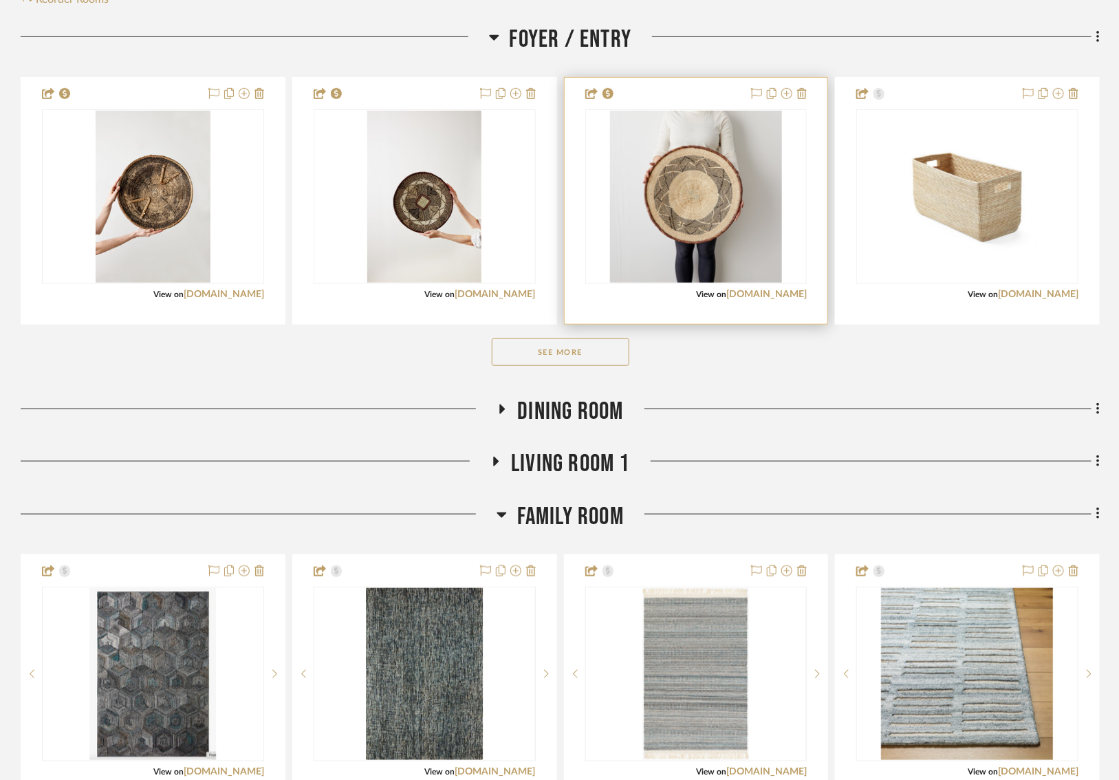
scroll to position [349, 39]
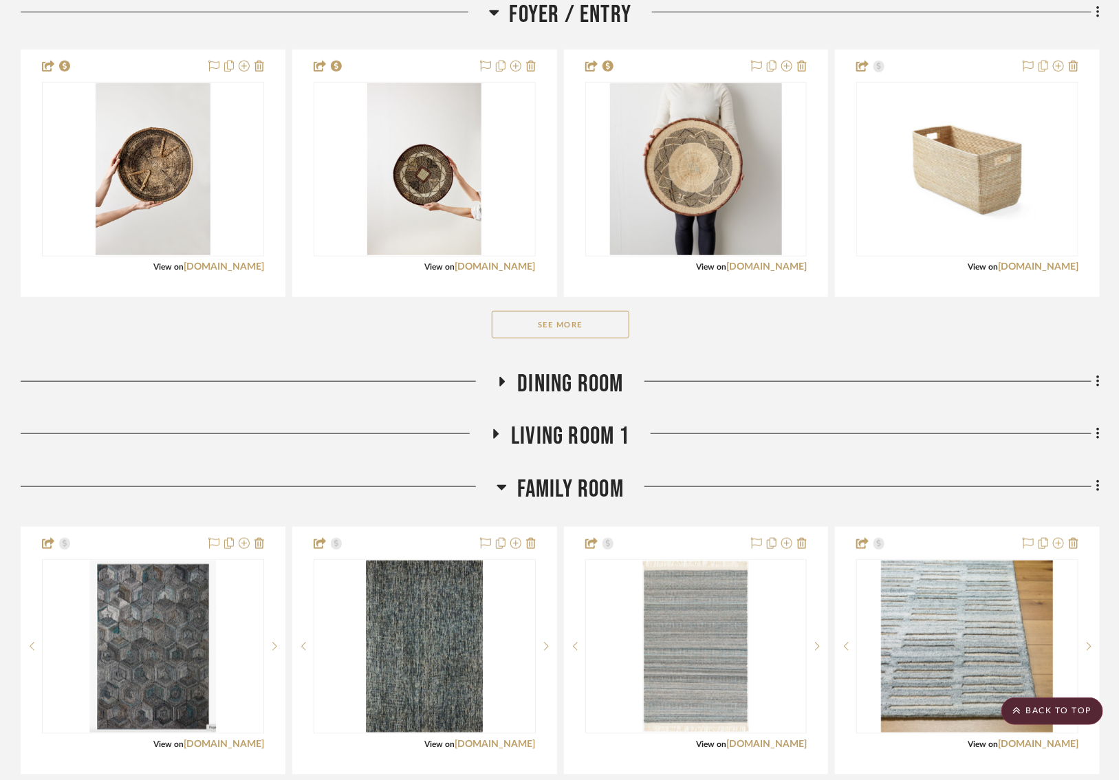
click at [537, 321] on button "See More" at bounding box center [561, 325] width 138 height 28
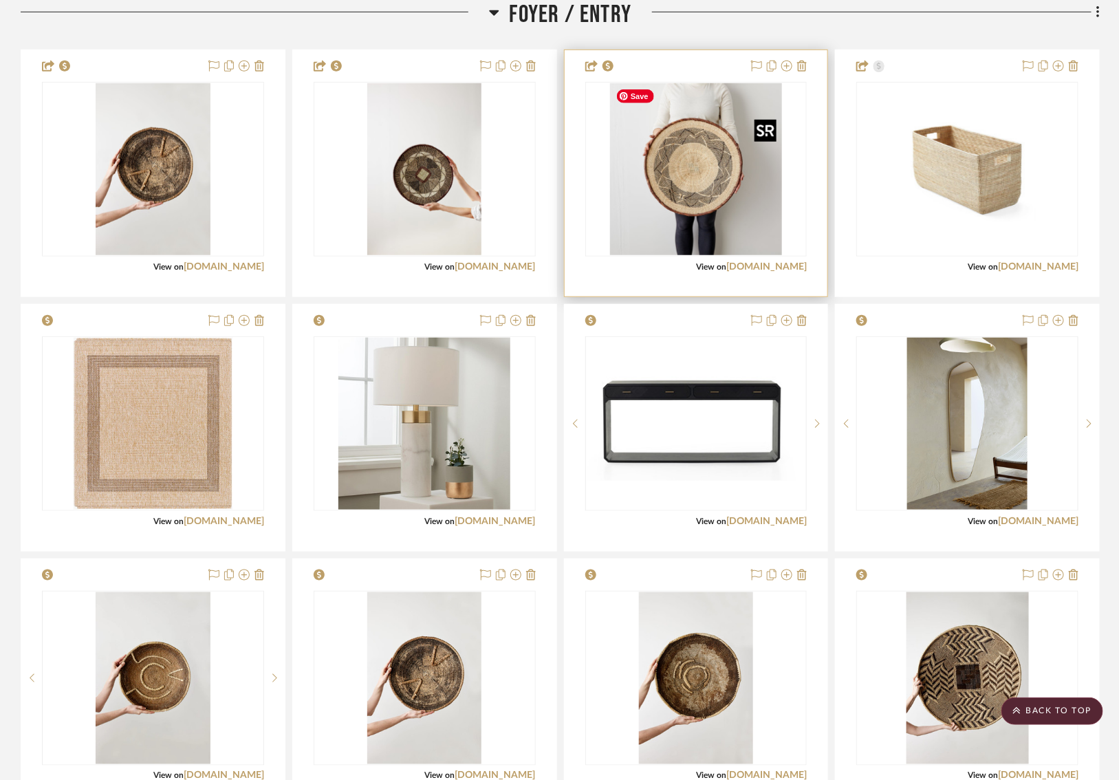
click at [692, 195] on img "0" at bounding box center [696, 169] width 172 height 172
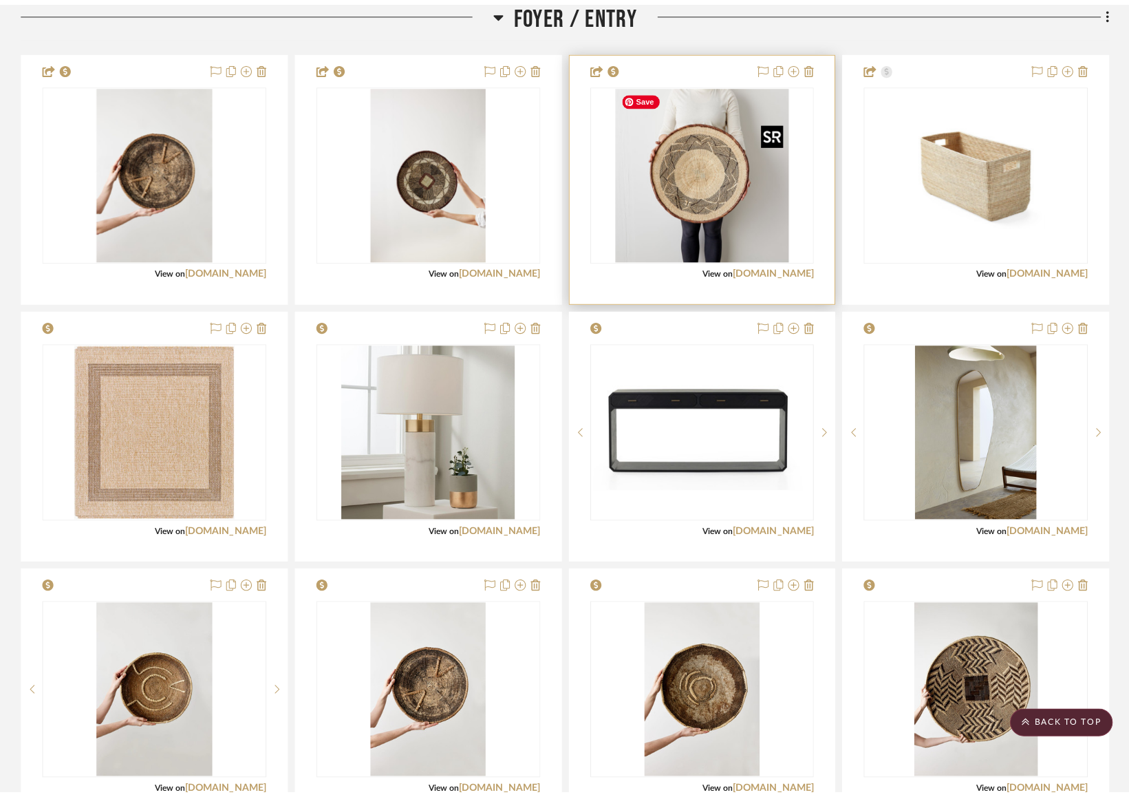
scroll to position [0, 0]
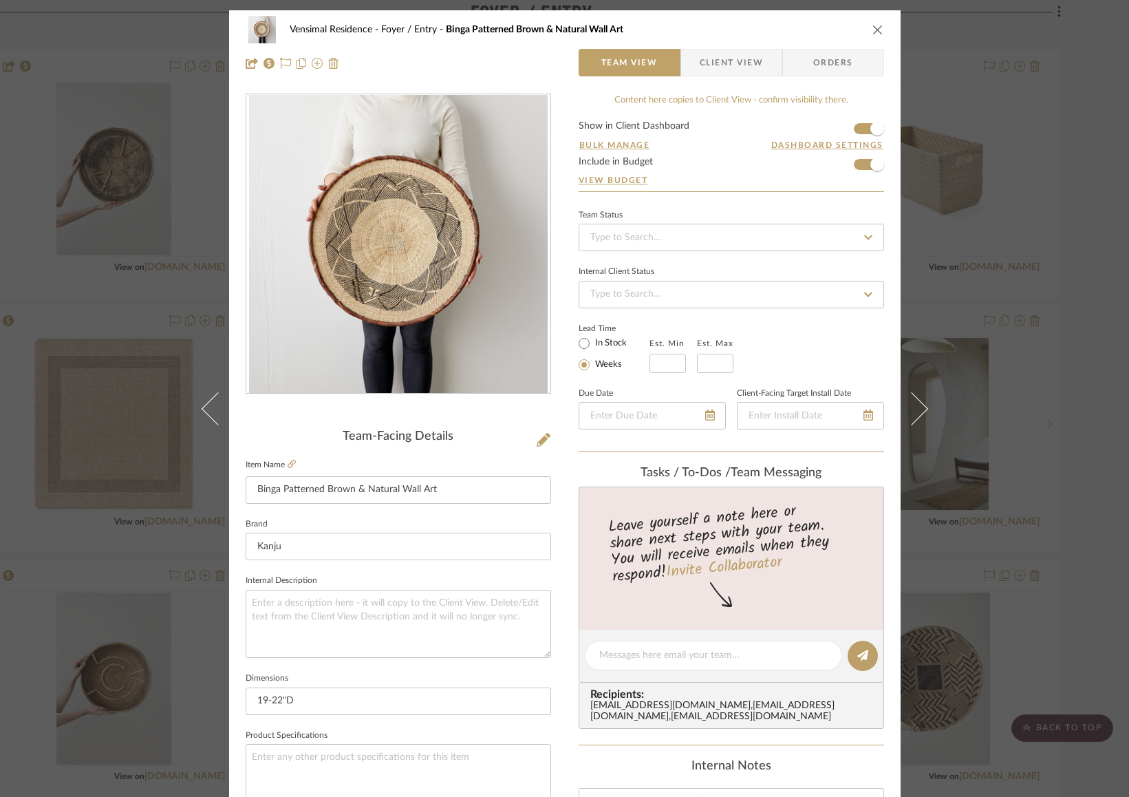
click at [773, 25] on icon "close" at bounding box center [877, 29] width 11 height 11
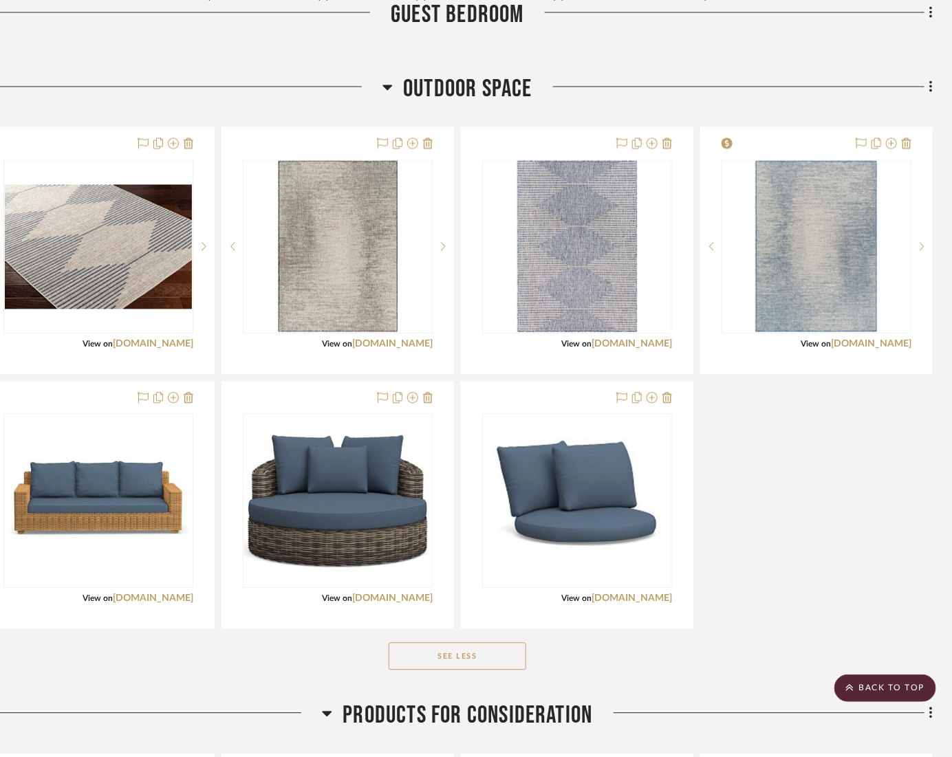
scroll to position [2835, 40]
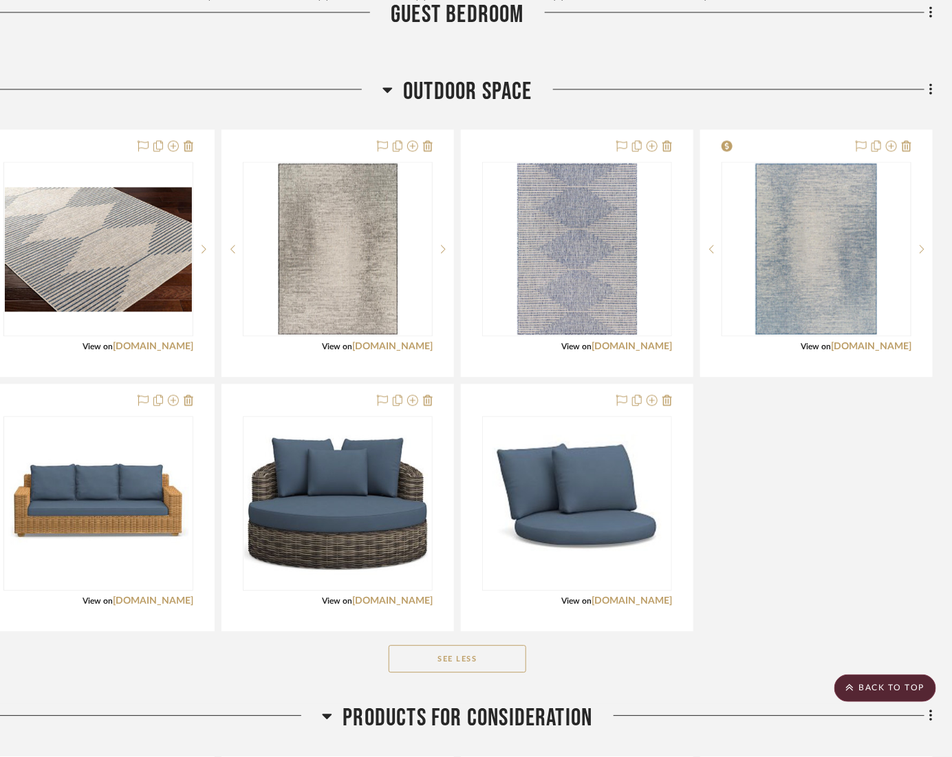
click at [387, 84] on icon at bounding box center [387, 90] width 10 height 17
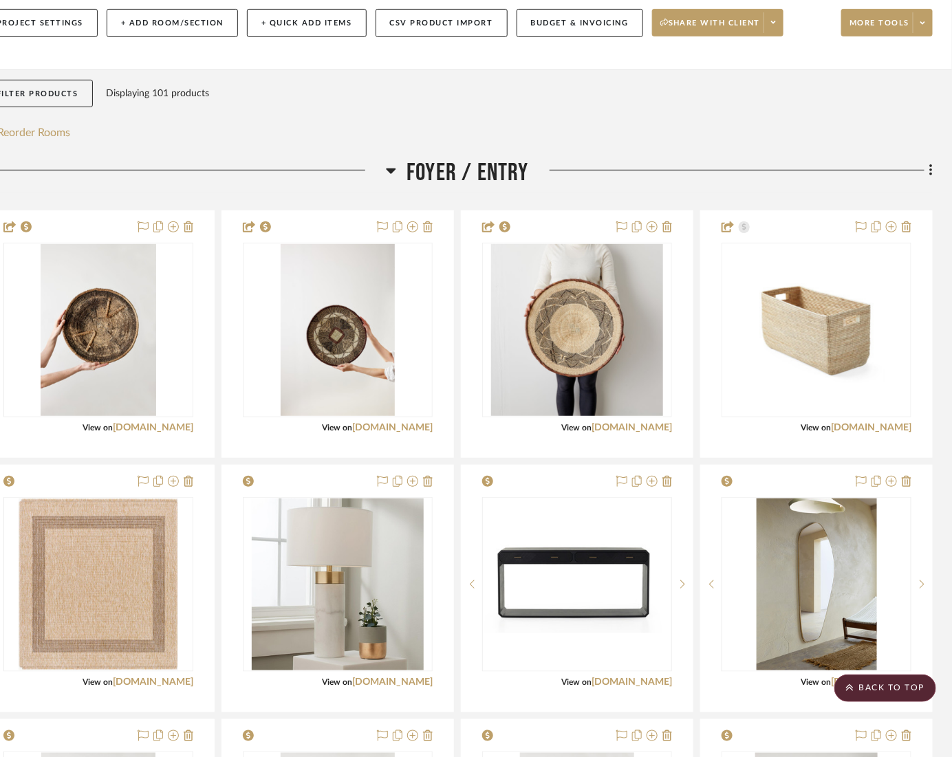
scroll to position [0, 40]
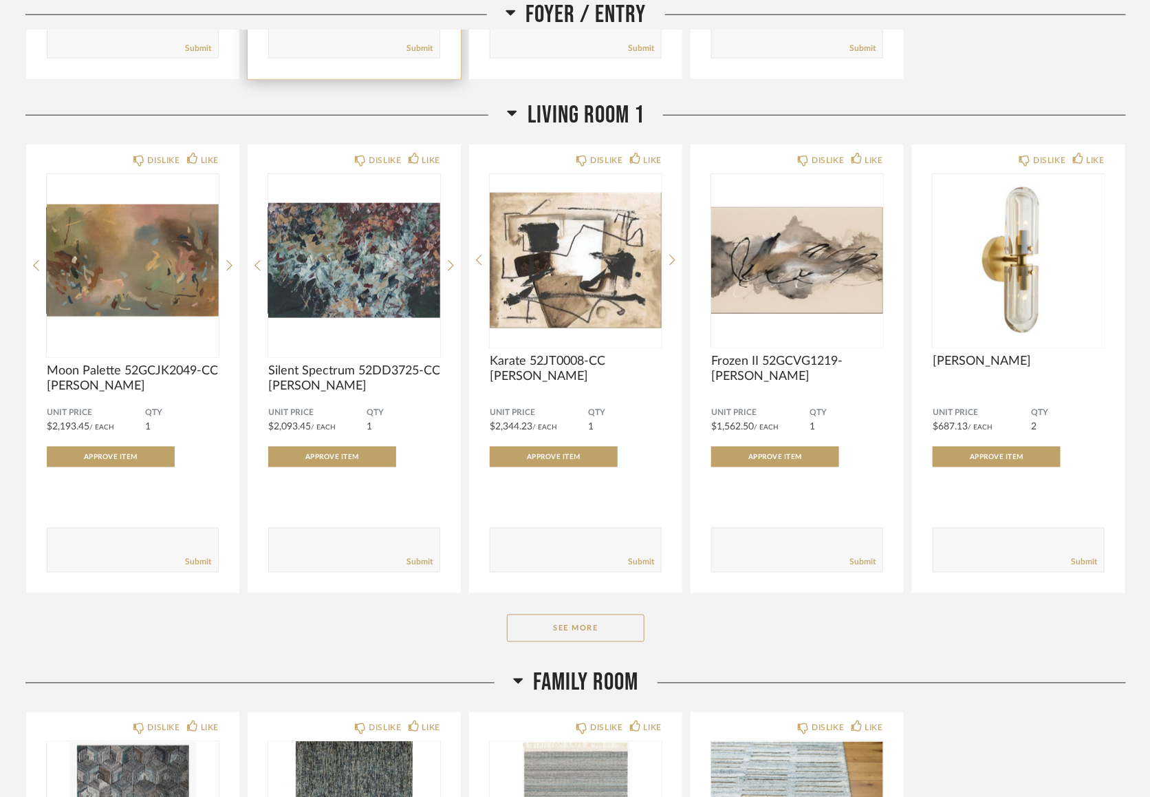
scroll to position [737, 0]
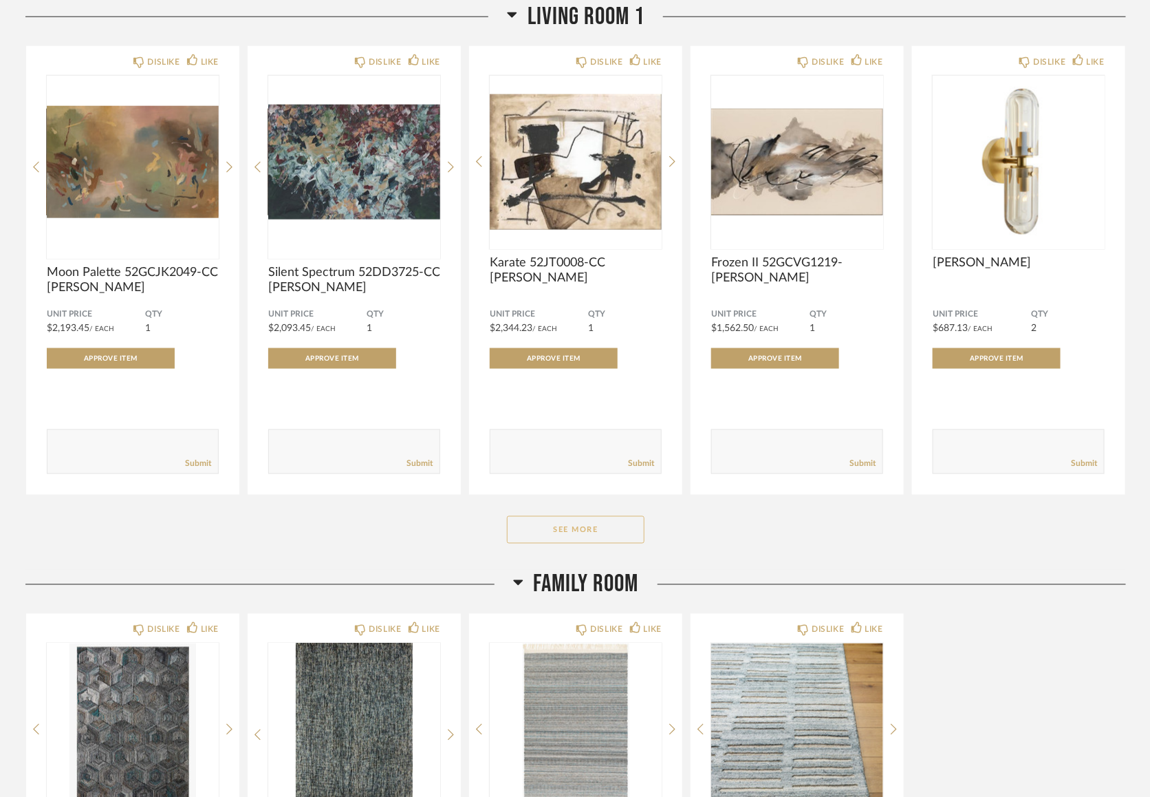
click at [563, 543] on button "See More" at bounding box center [576, 530] width 138 height 28
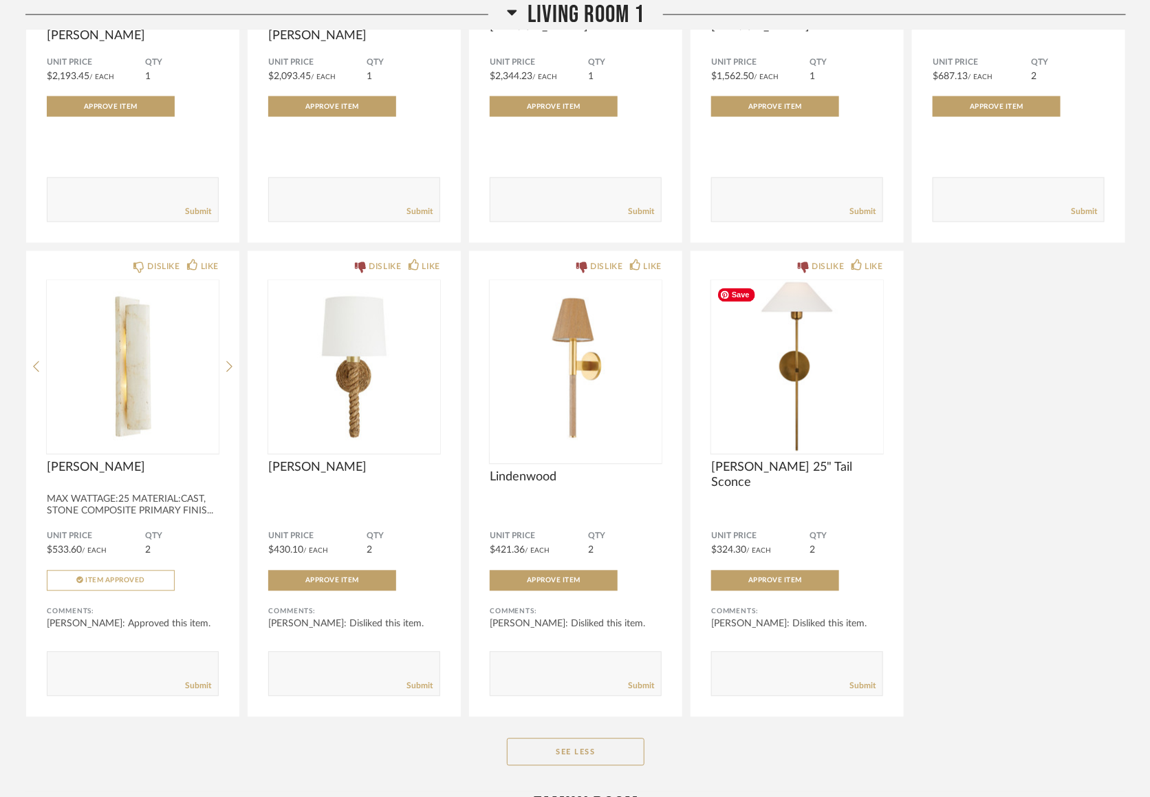
scroll to position [993, 0]
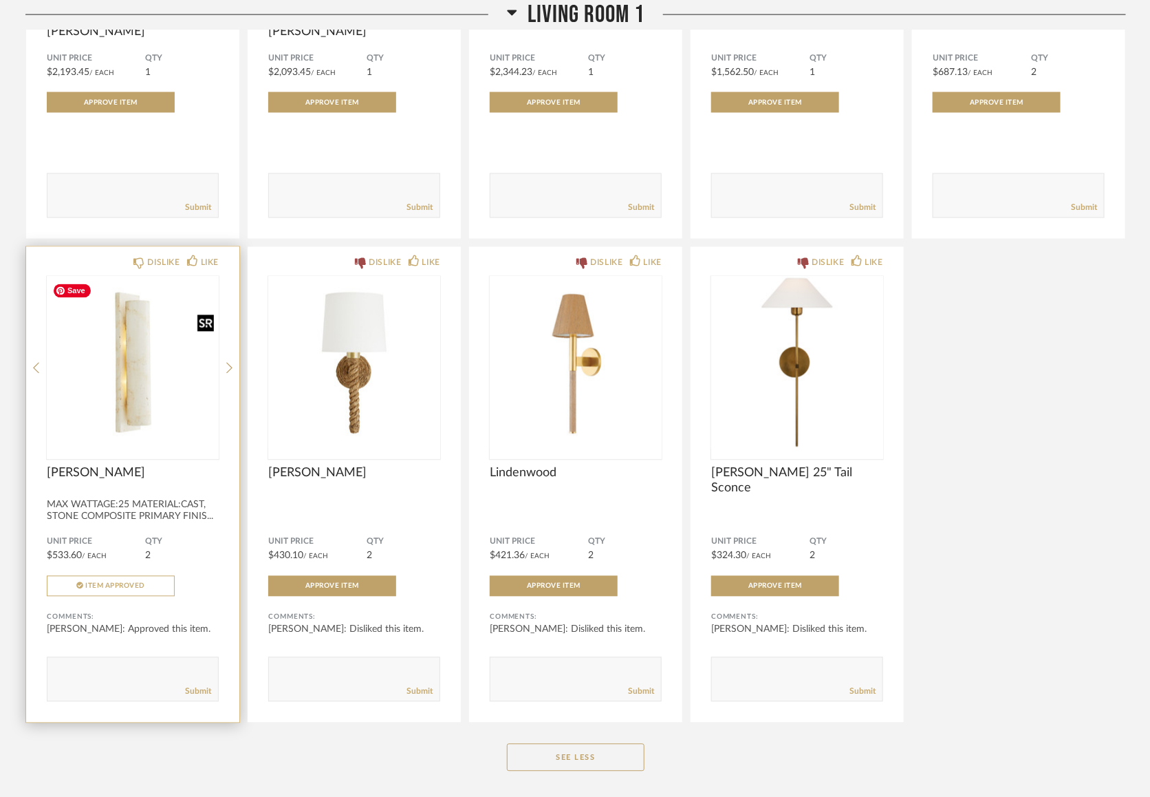
click at [136, 393] on img "0" at bounding box center [133, 363] width 172 height 172
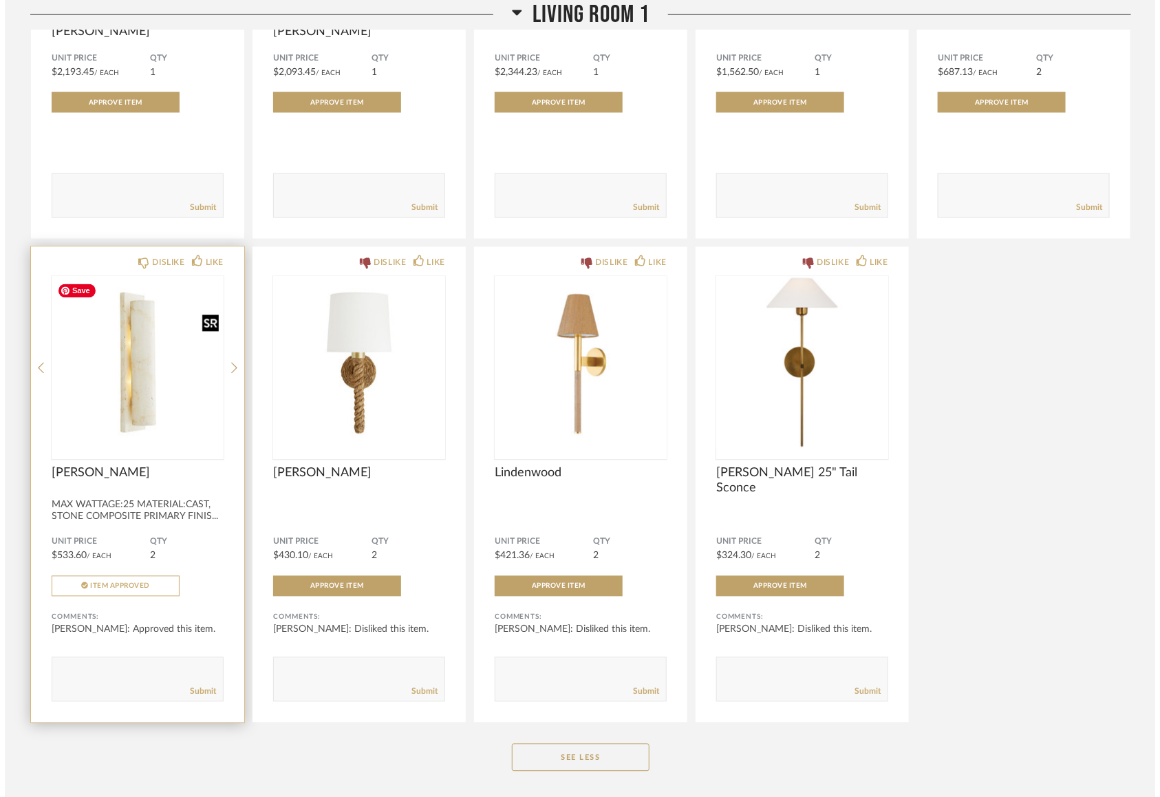
scroll to position [0, 0]
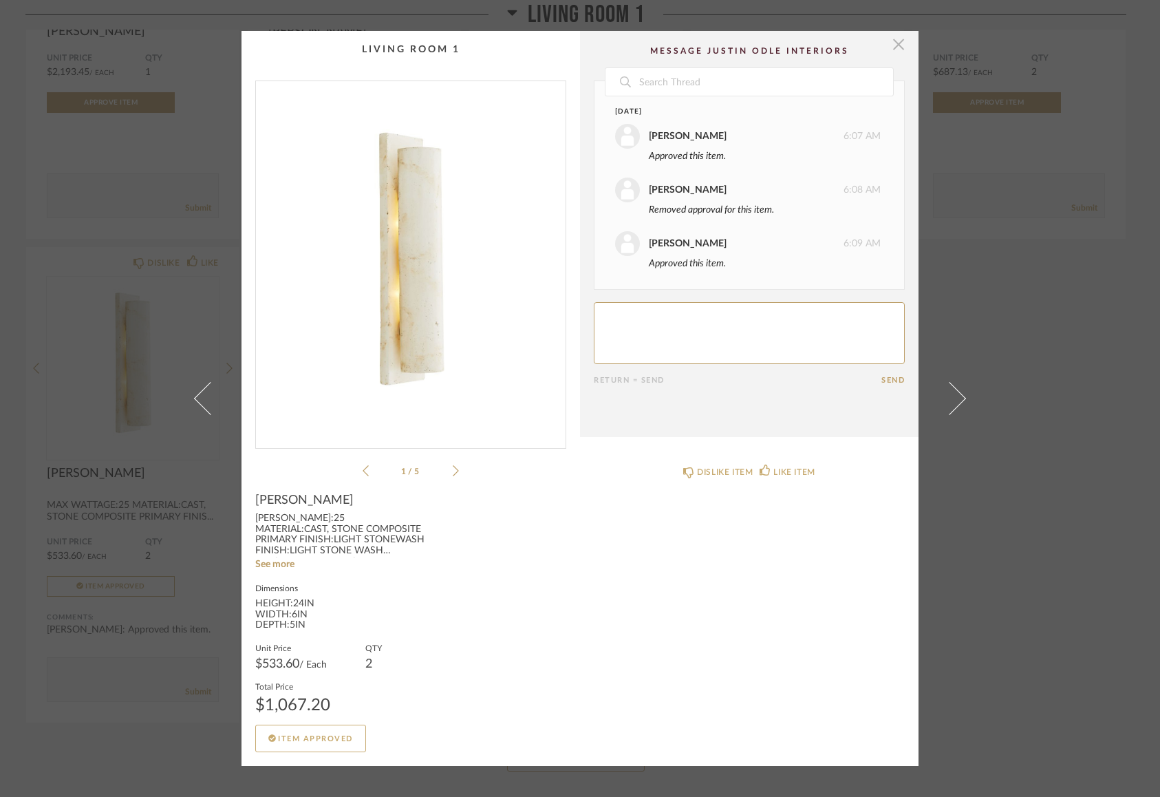
click at [896, 46] on span "button" at bounding box center [899, 45] width 28 height 28
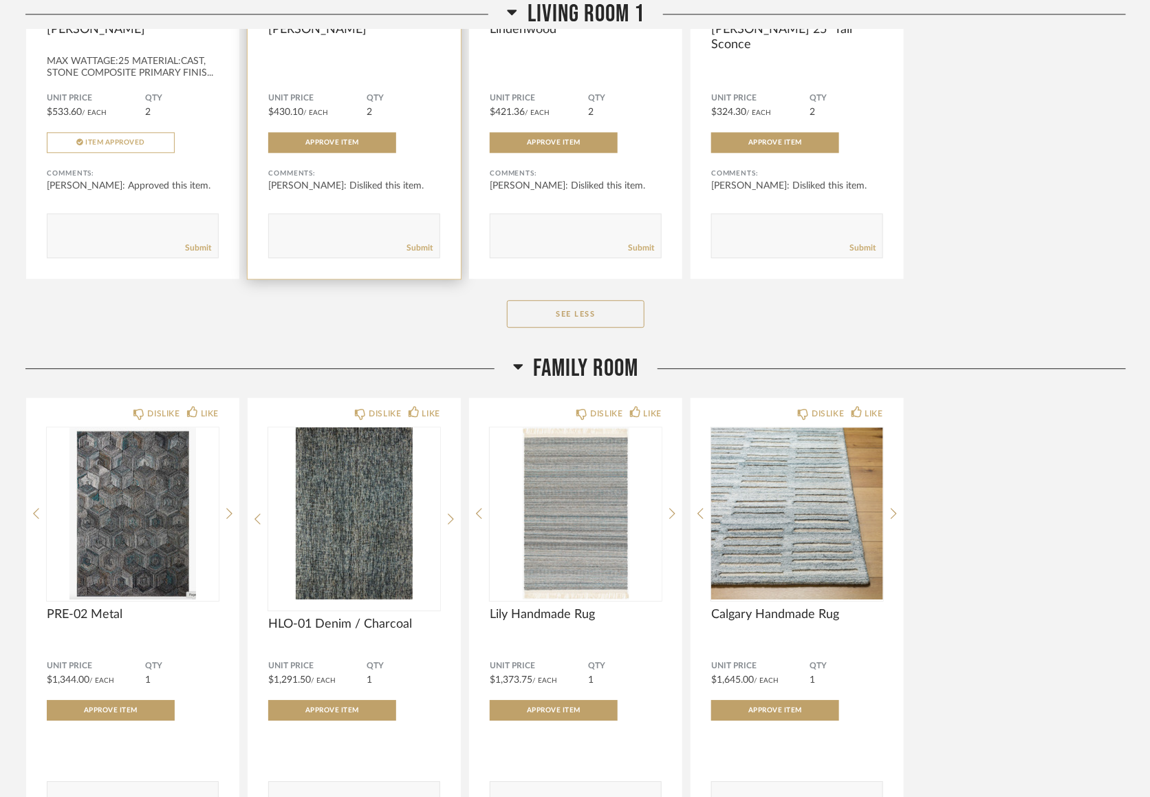
scroll to position [1599, 0]
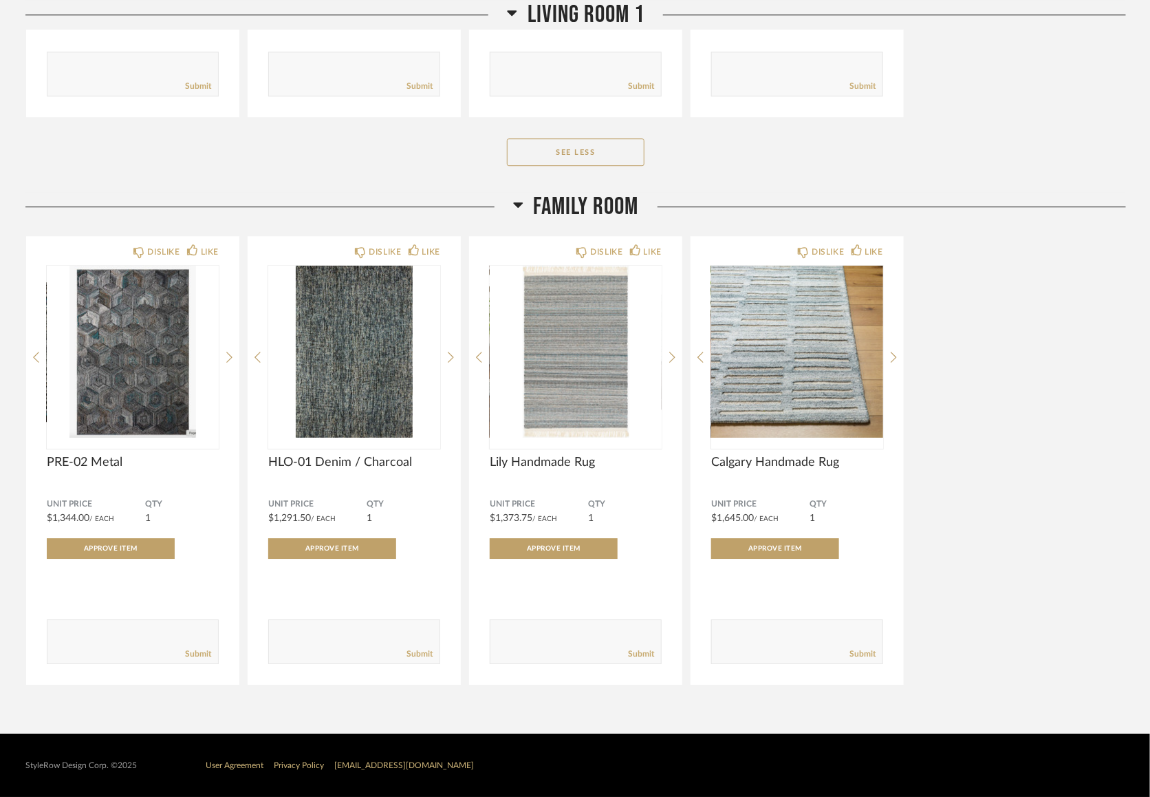
click at [931, 356] on div "DISLIKE LIKE PRE-02 Metal Unit Price $1,344.00 / Each QTY 1 Approve Item Commen…" at bounding box center [575, 460] width 1101 height 450
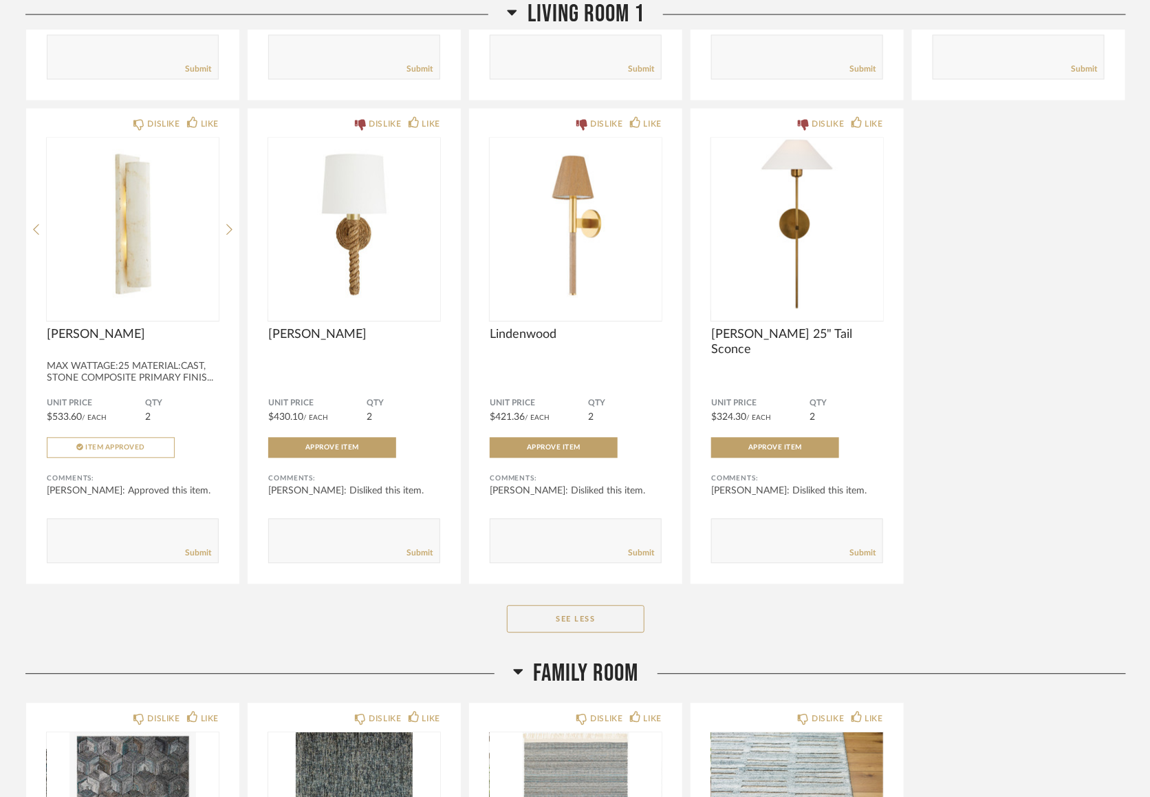
scroll to position [1104, 0]
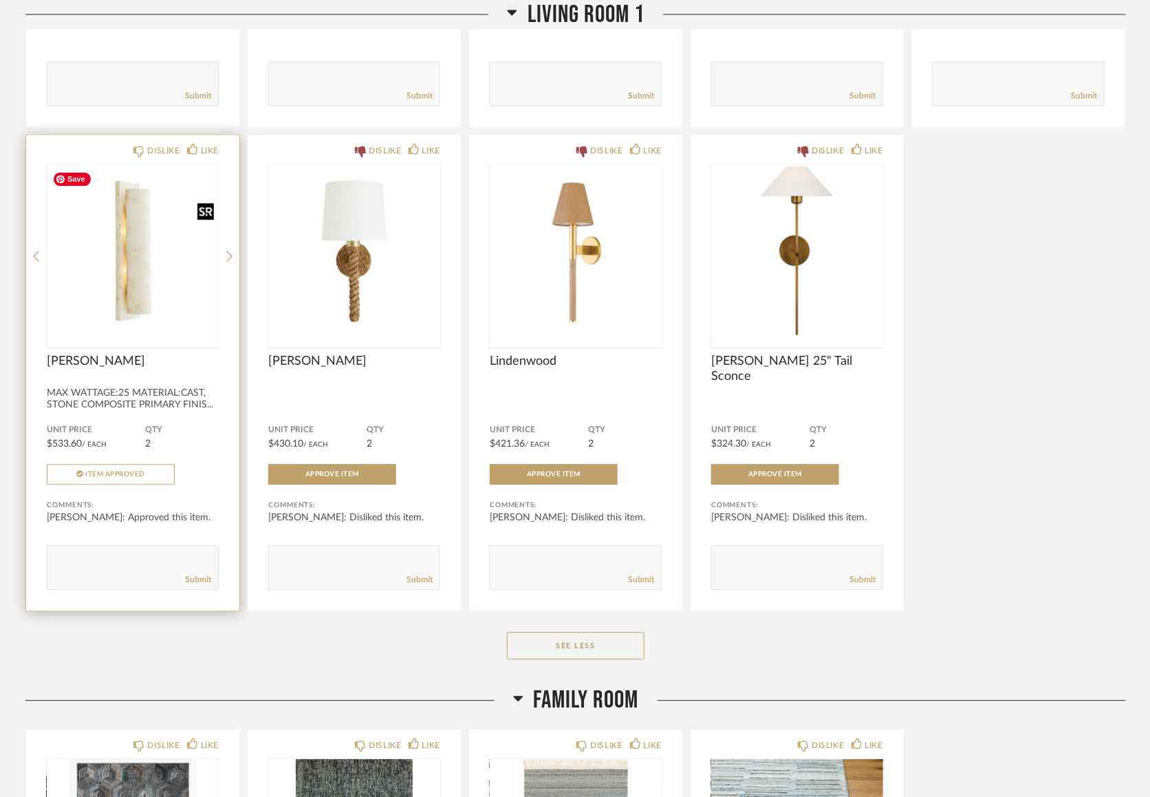
click at [153, 277] on img "0" at bounding box center [133, 251] width 172 height 172
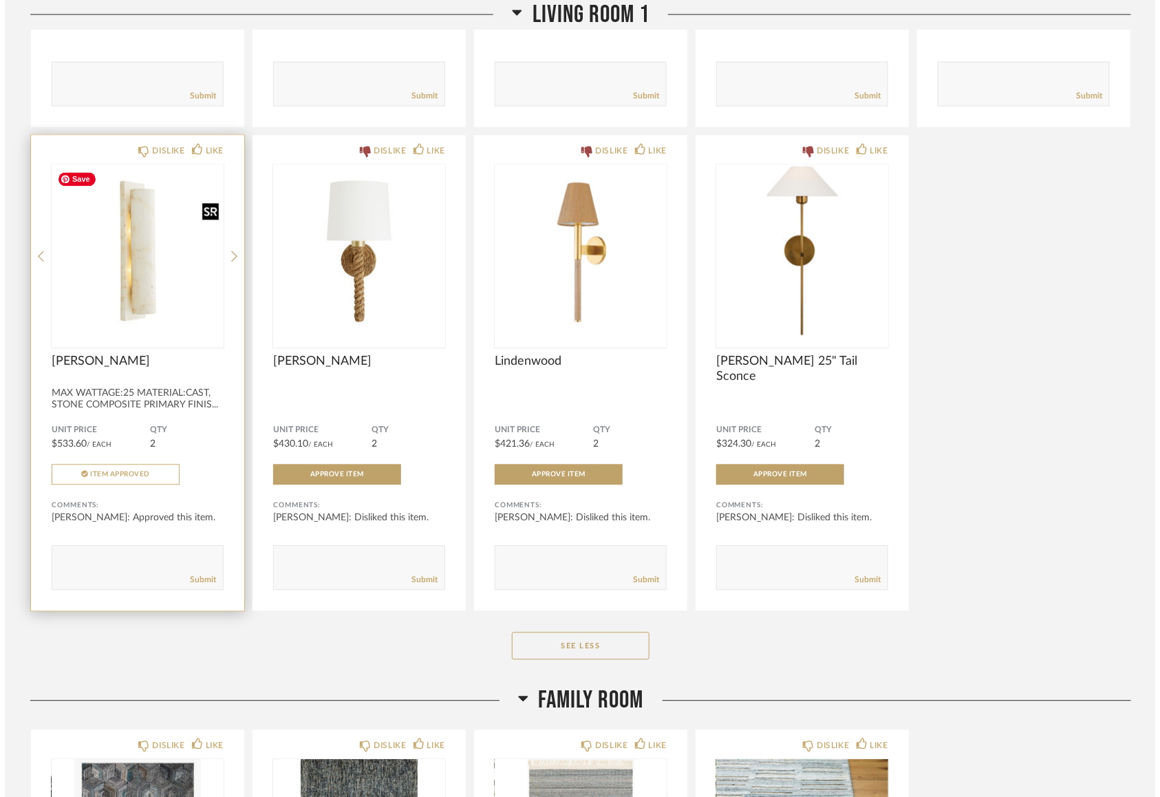
scroll to position [0, 0]
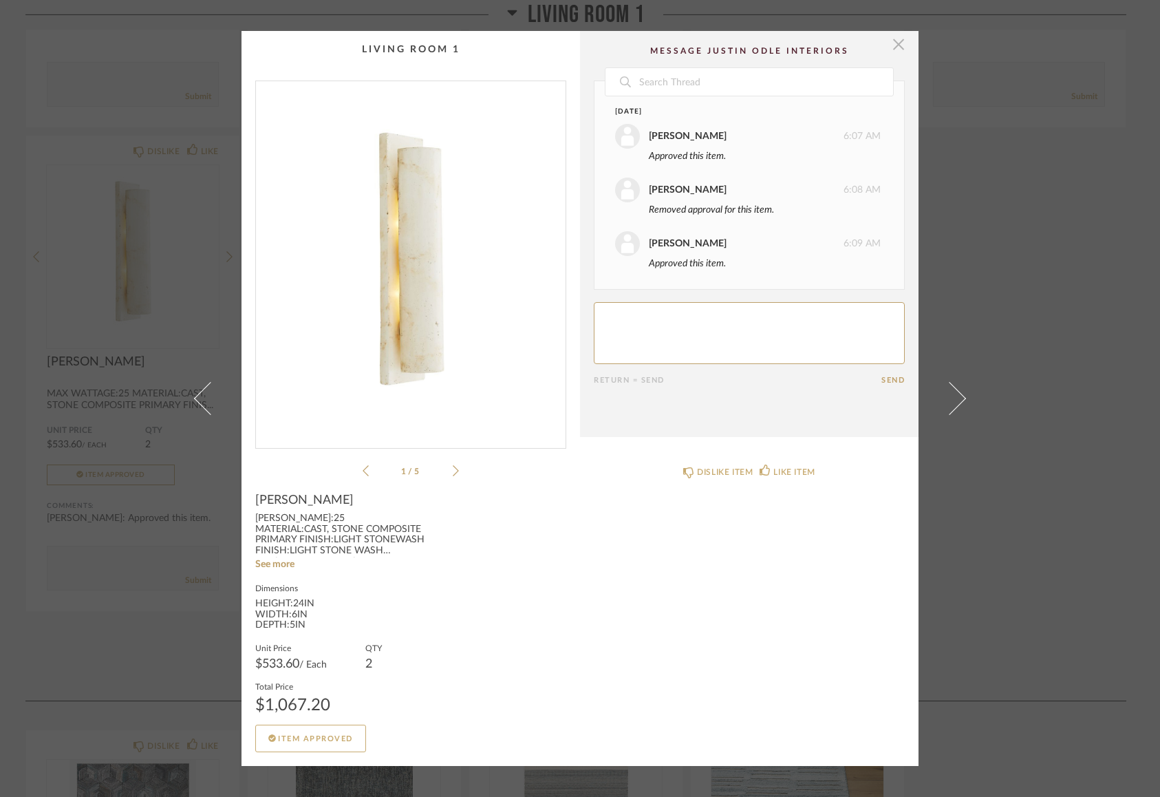
click at [894, 49] on span "button" at bounding box center [899, 45] width 28 height 28
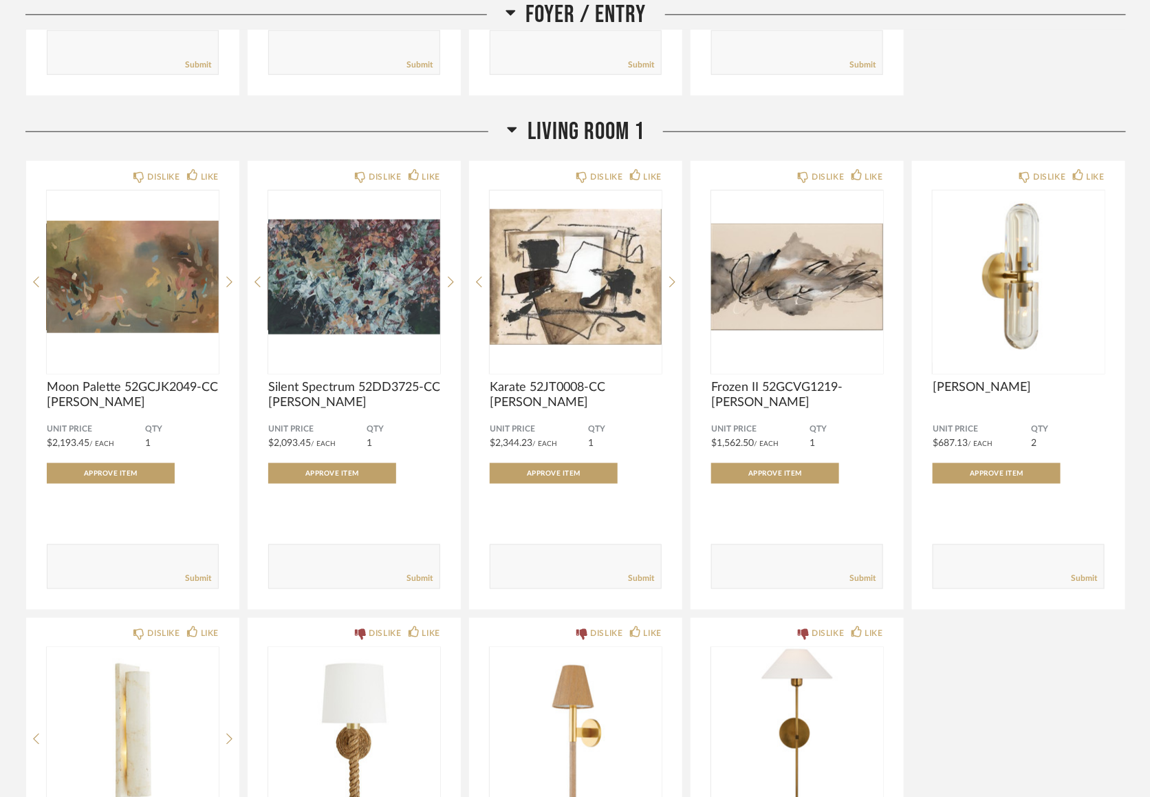
scroll to position [579, 0]
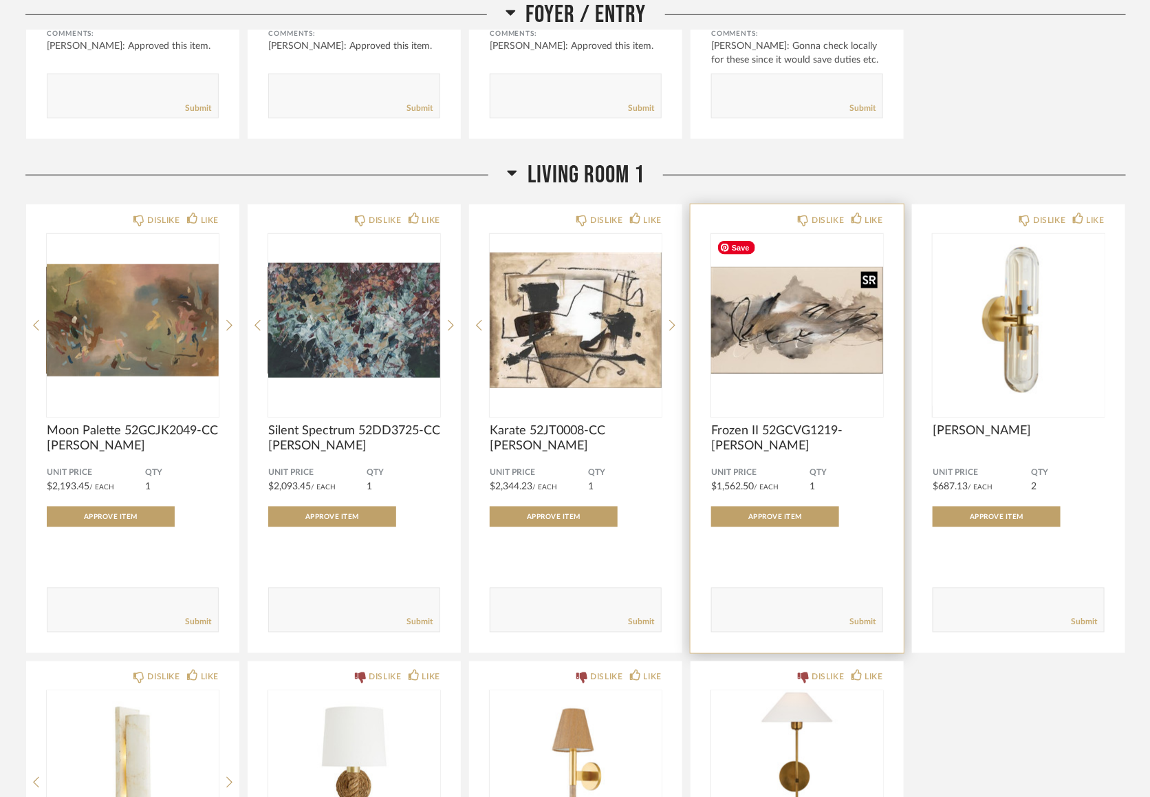
click at [801, 343] on img "0" at bounding box center [797, 320] width 172 height 172
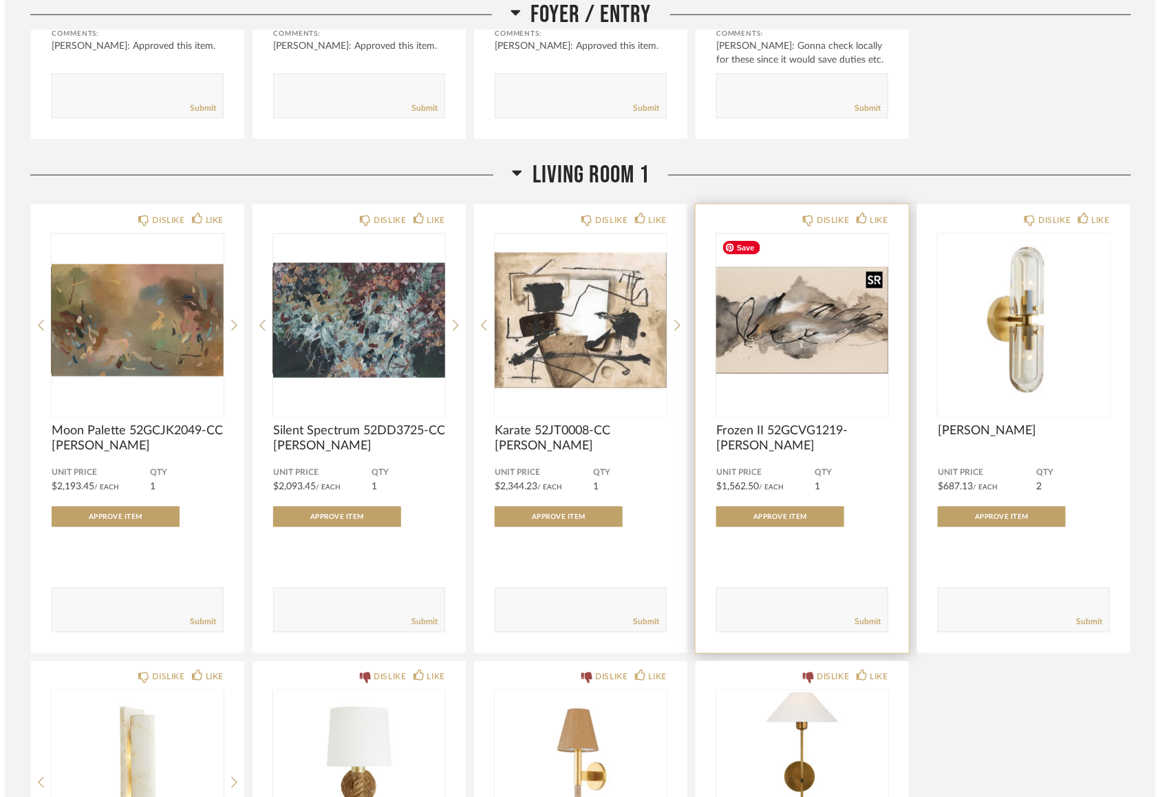
scroll to position [0, 0]
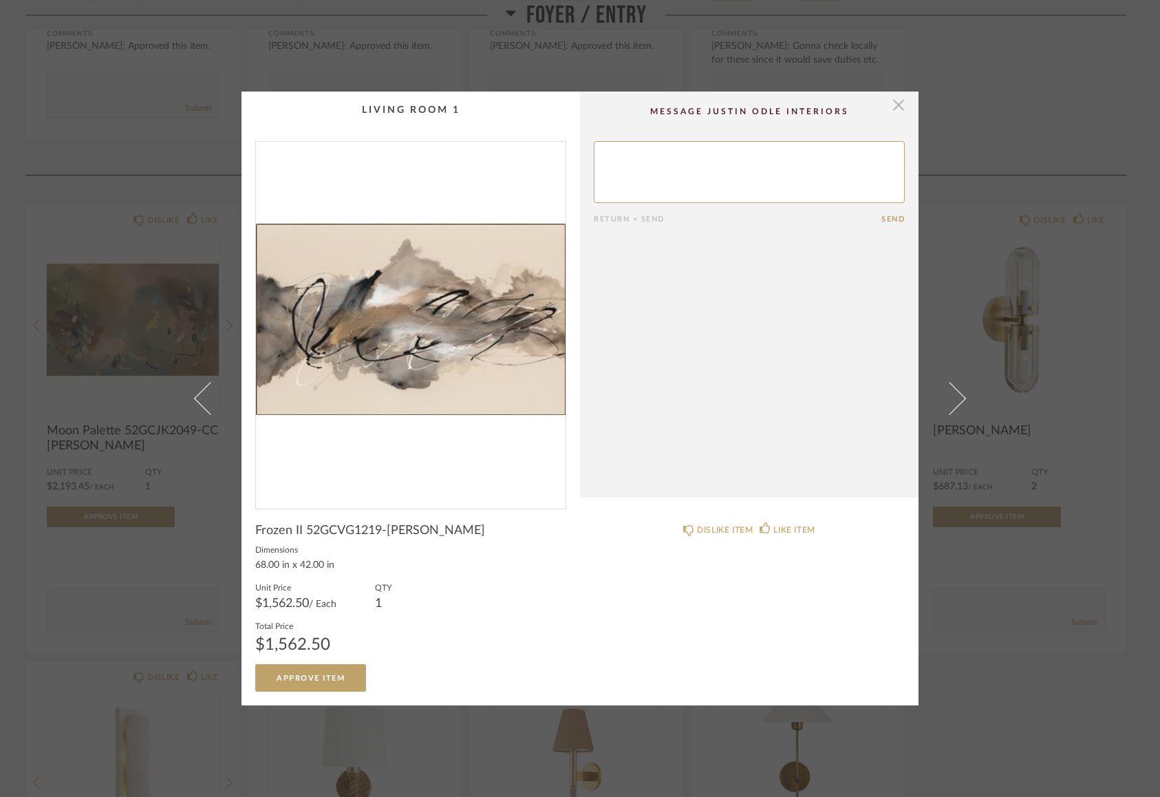
click at [891, 107] on span "button" at bounding box center [899, 105] width 28 height 28
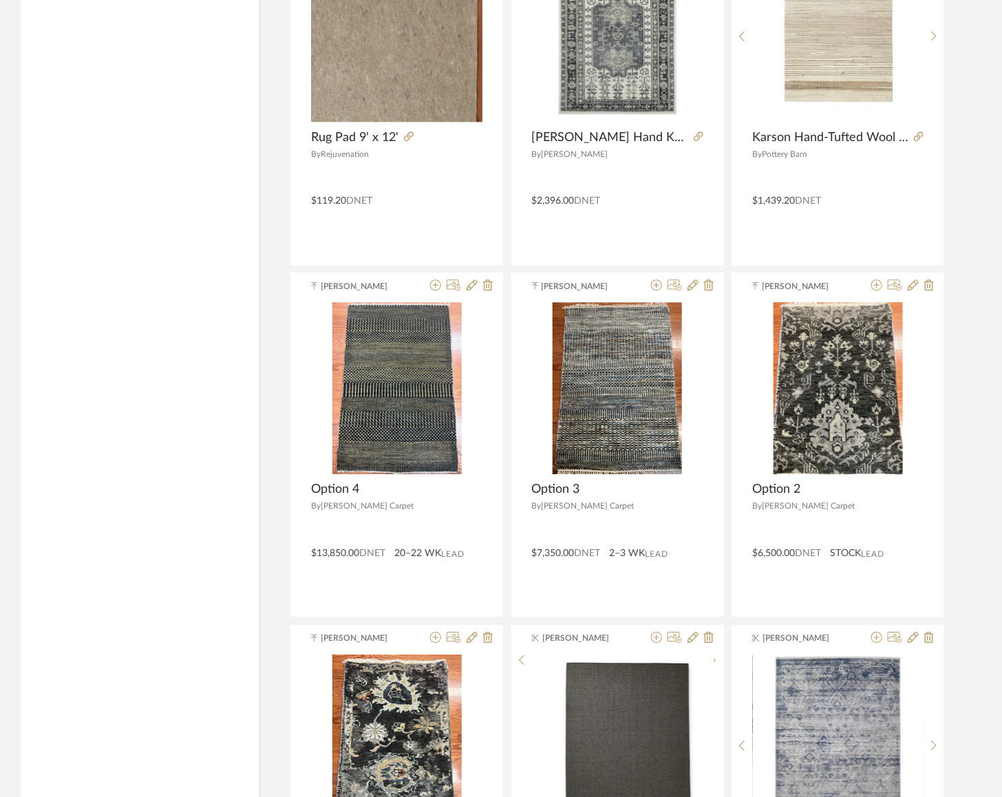
scroll to position [27358, 0]
